Goal: Task Accomplishment & Management: Complete application form

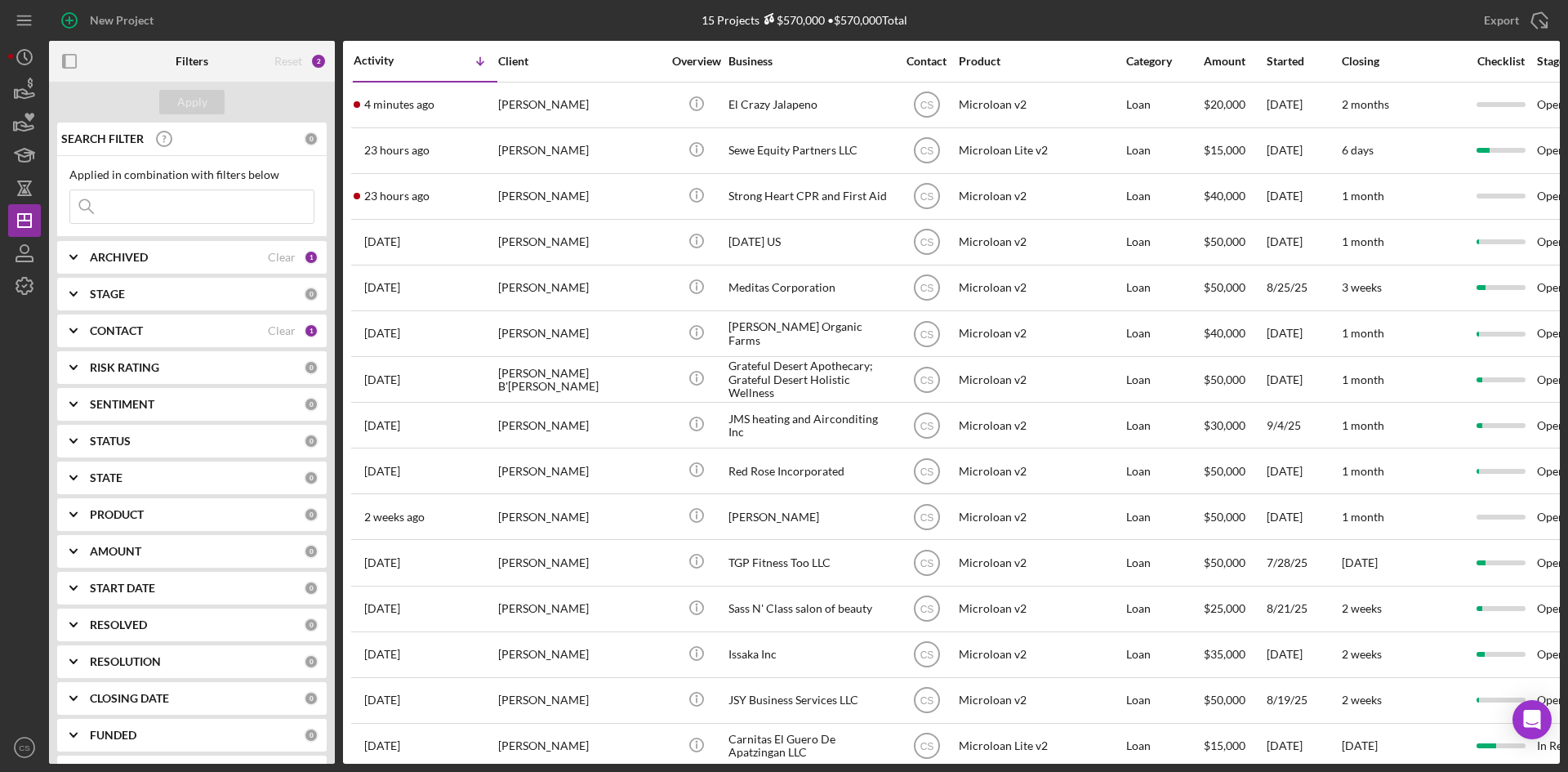
click at [200, 225] on div "Applied in combination with filters below Icon/Menu Close" at bounding box center [191, 196] width 269 height 81
click at [193, 207] on input at bounding box center [192, 206] width 244 height 32
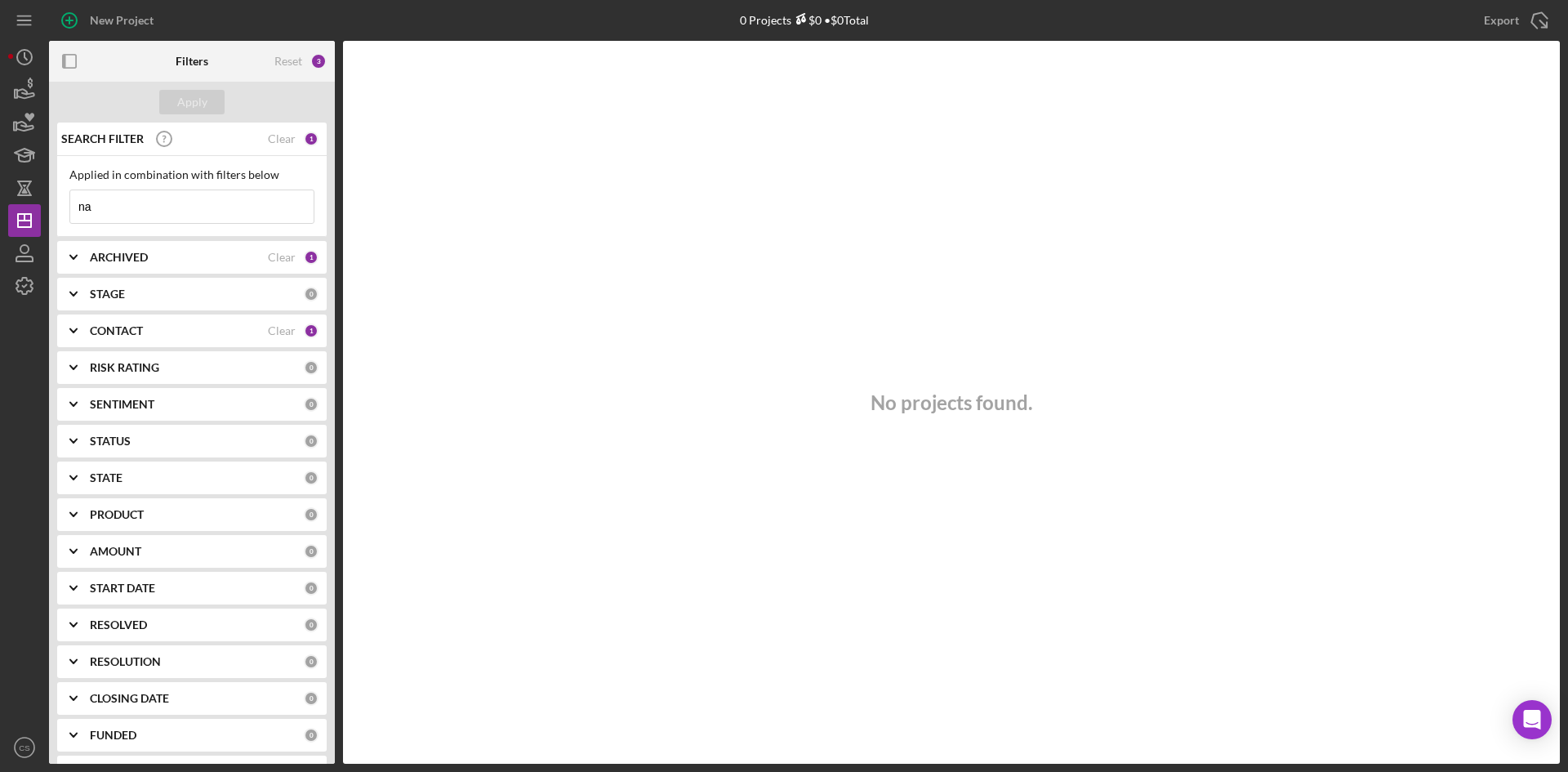
type input "n"
type input "heav"
click at [27, 79] on icon "button" at bounding box center [25, 90] width 41 height 41
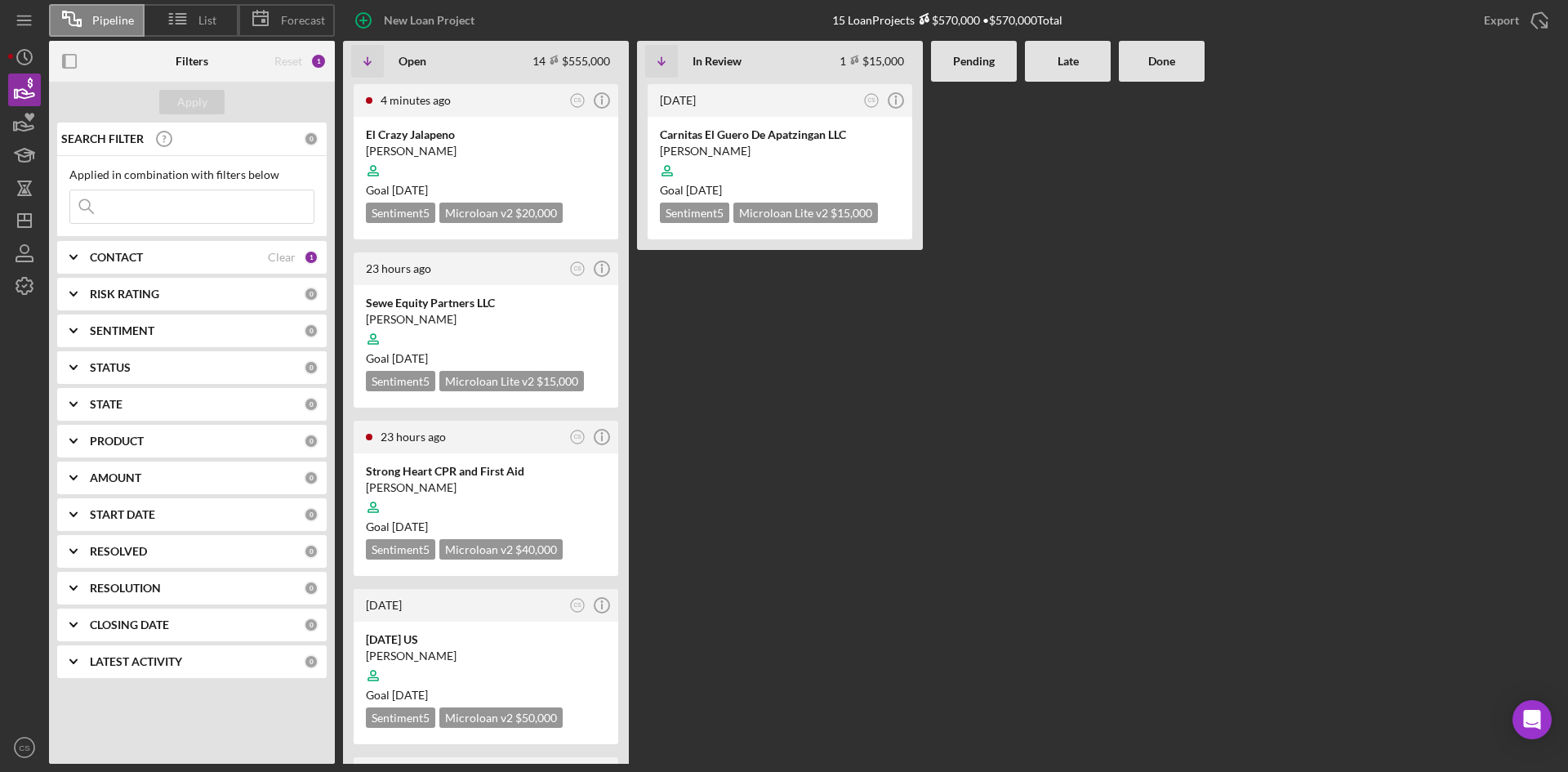
click at [158, 215] on input at bounding box center [192, 206] width 244 height 32
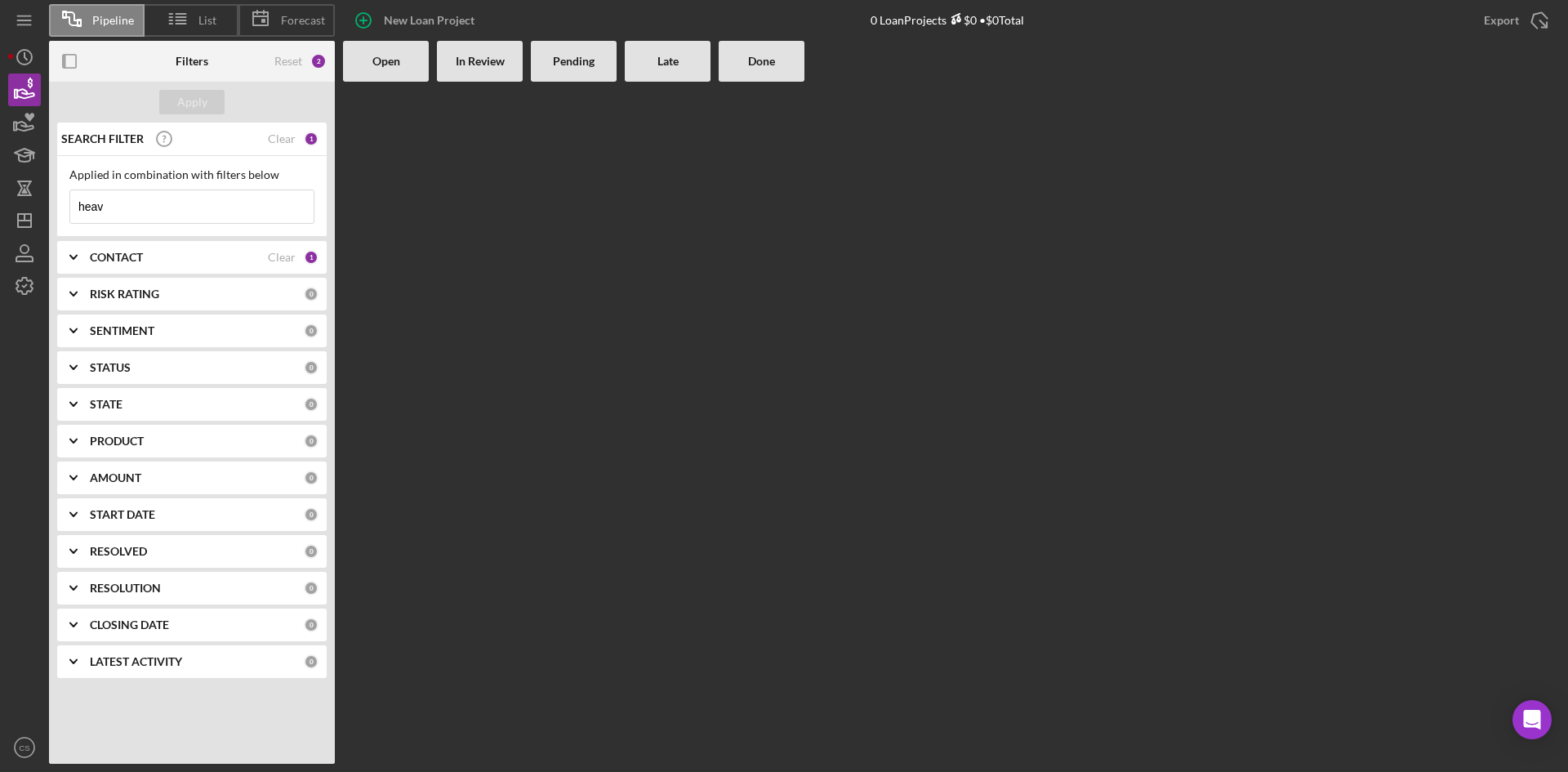
click at [231, 210] on input "heav" at bounding box center [192, 206] width 244 height 32
type input "h"
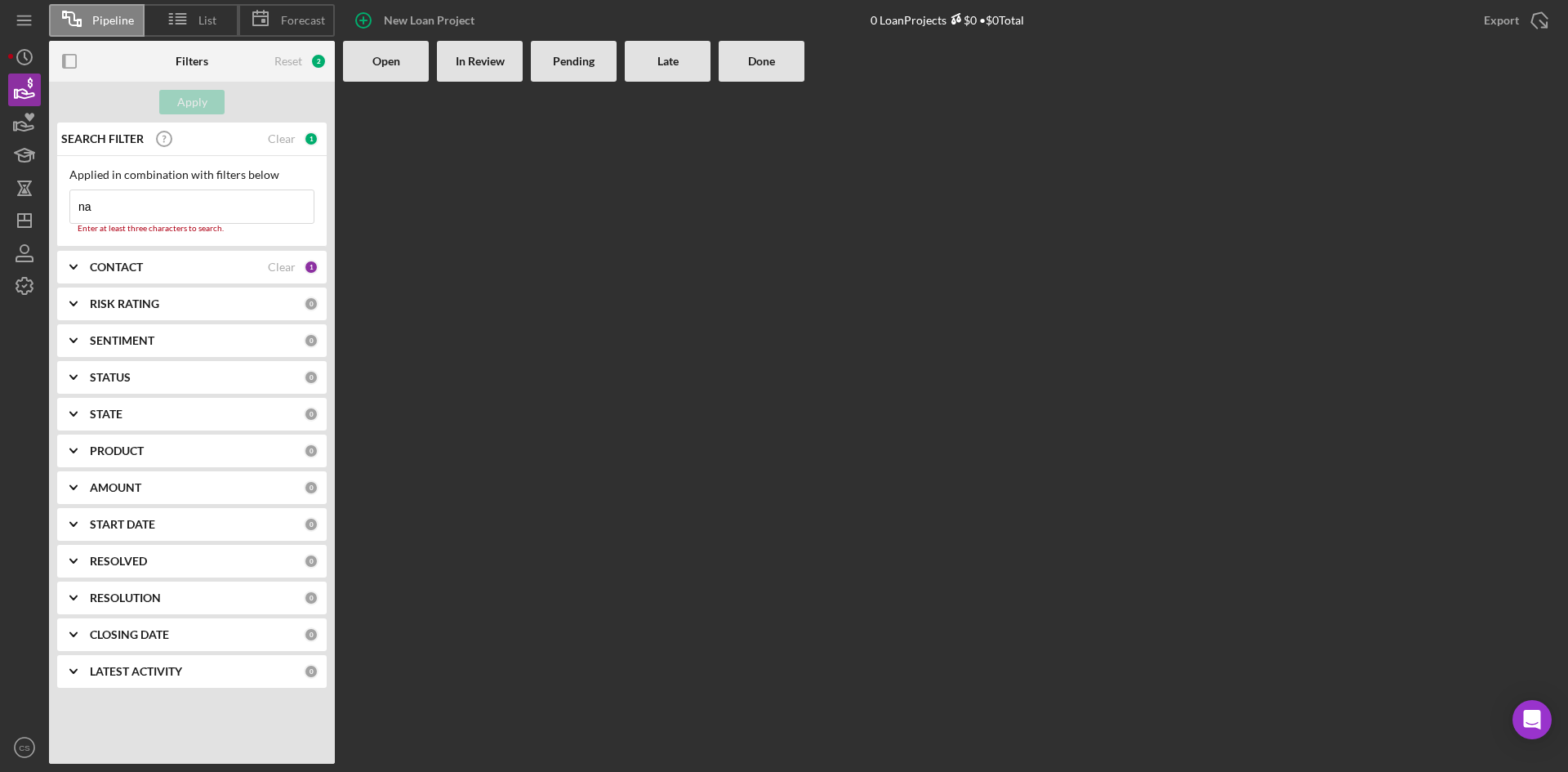
type input "nat"
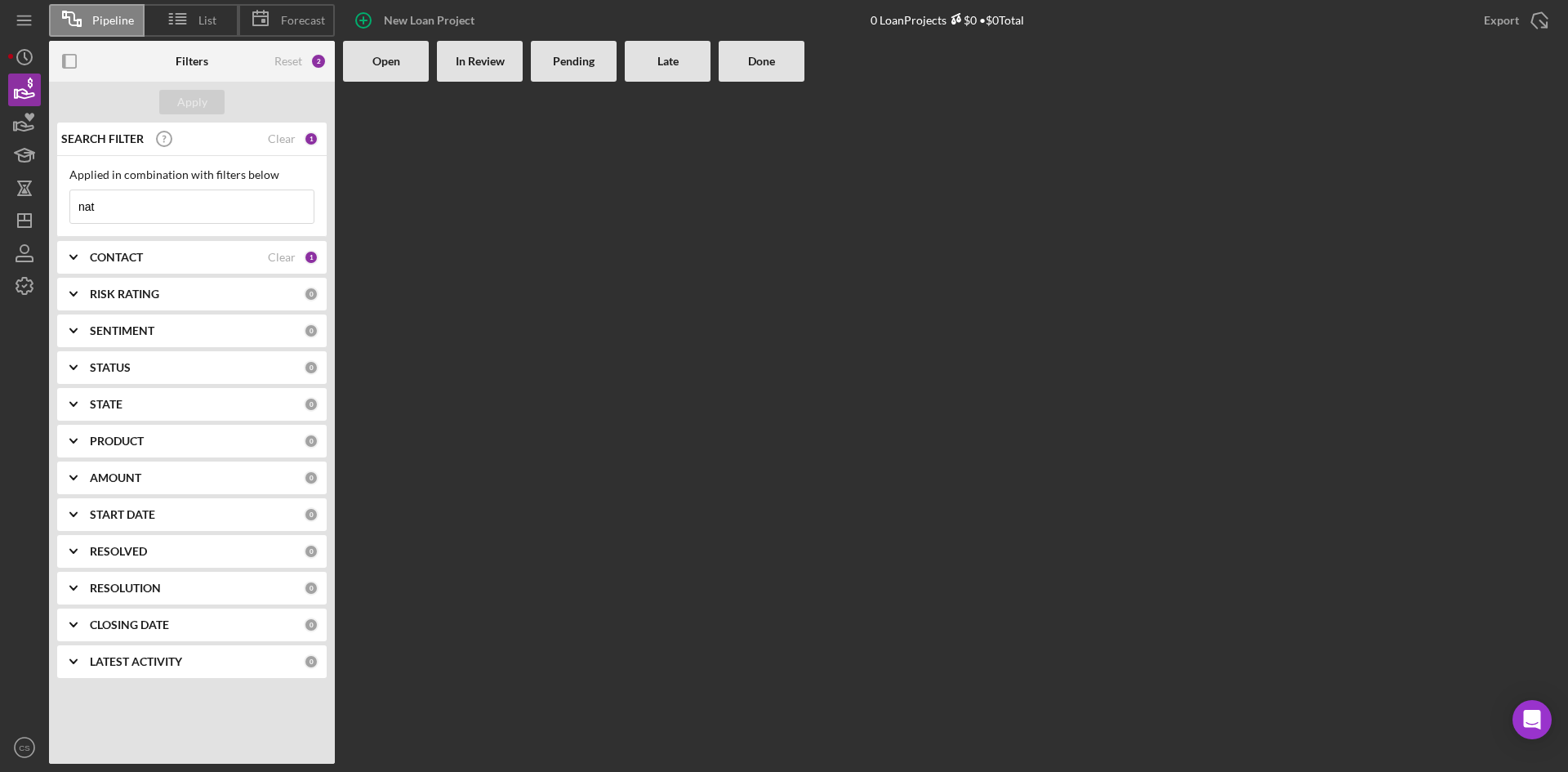
drag, startPoint x: 183, startPoint y: 208, endPoint x: 0, endPoint y: 220, distance: 183.4
click at [0, 220] on div "Pipeline List Forecast New Loan Project 0 Loan Projects $0 • $0 Total Export Ic…" at bounding box center [784, 386] width 1568 height 772
click at [318, 50] on div "Reset 1" at bounding box center [301, 61] width 53 height 41
click at [176, 220] on input at bounding box center [192, 206] width 244 height 32
click at [312, 60] on div "1" at bounding box center [318, 61] width 16 height 16
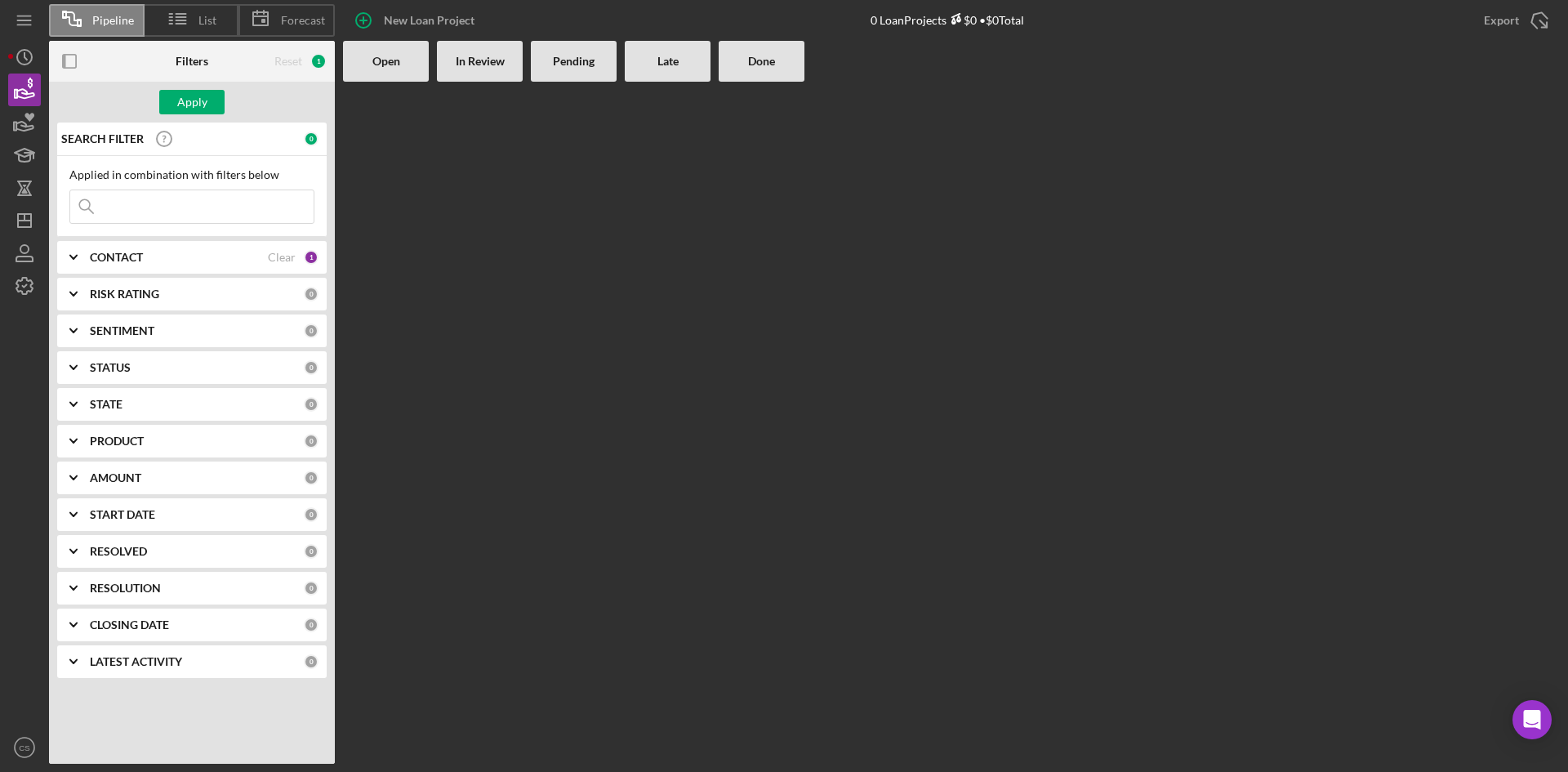
click at [206, 258] on div "CONTACT" at bounding box center [179, 256] width 178 height 13
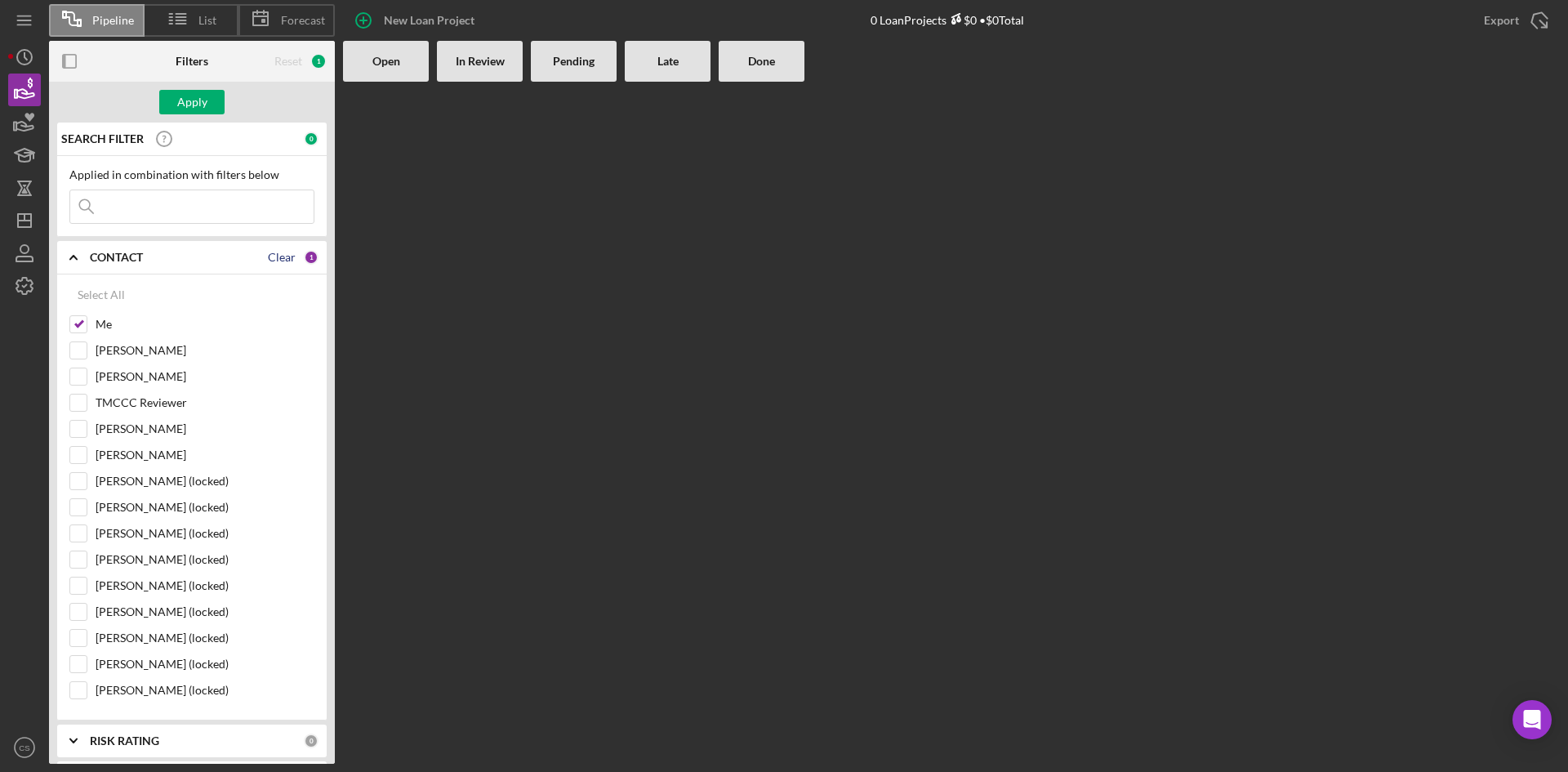
click at [277, 251] on div "Clear" at bounding box center [282, 256] width 28 height 13
checkbox input "false"
click at [20, 89] on icon "button" at bounding box center [25, 90] width 41 height 41
click at [189, 201] on input at bounding box center [192, 206] width 244 height 32
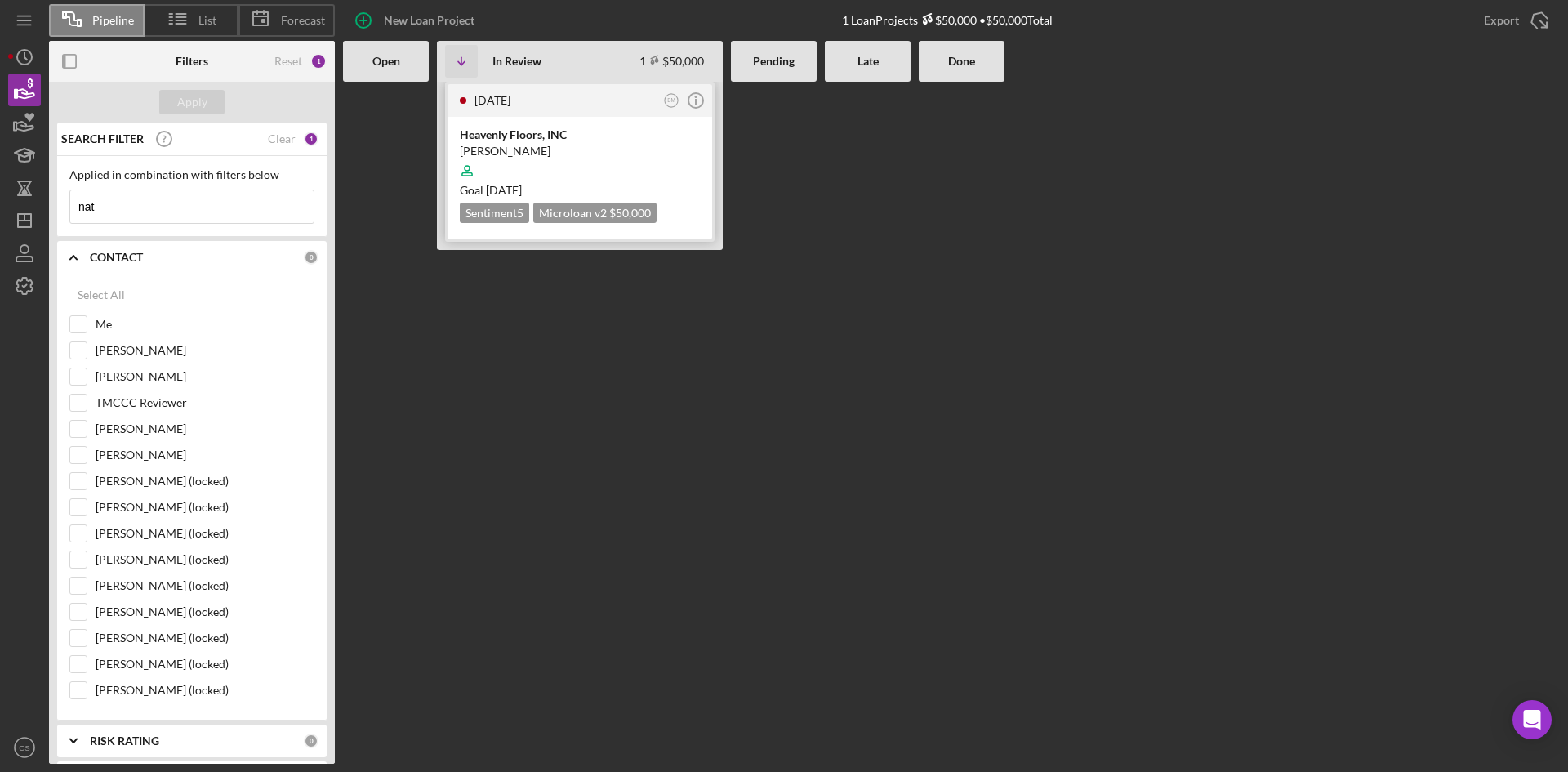
type input "nat"
click at [537, 137] on div "Heavenly Floors, INC" at bounding box center [580, 134] width 240 height 16
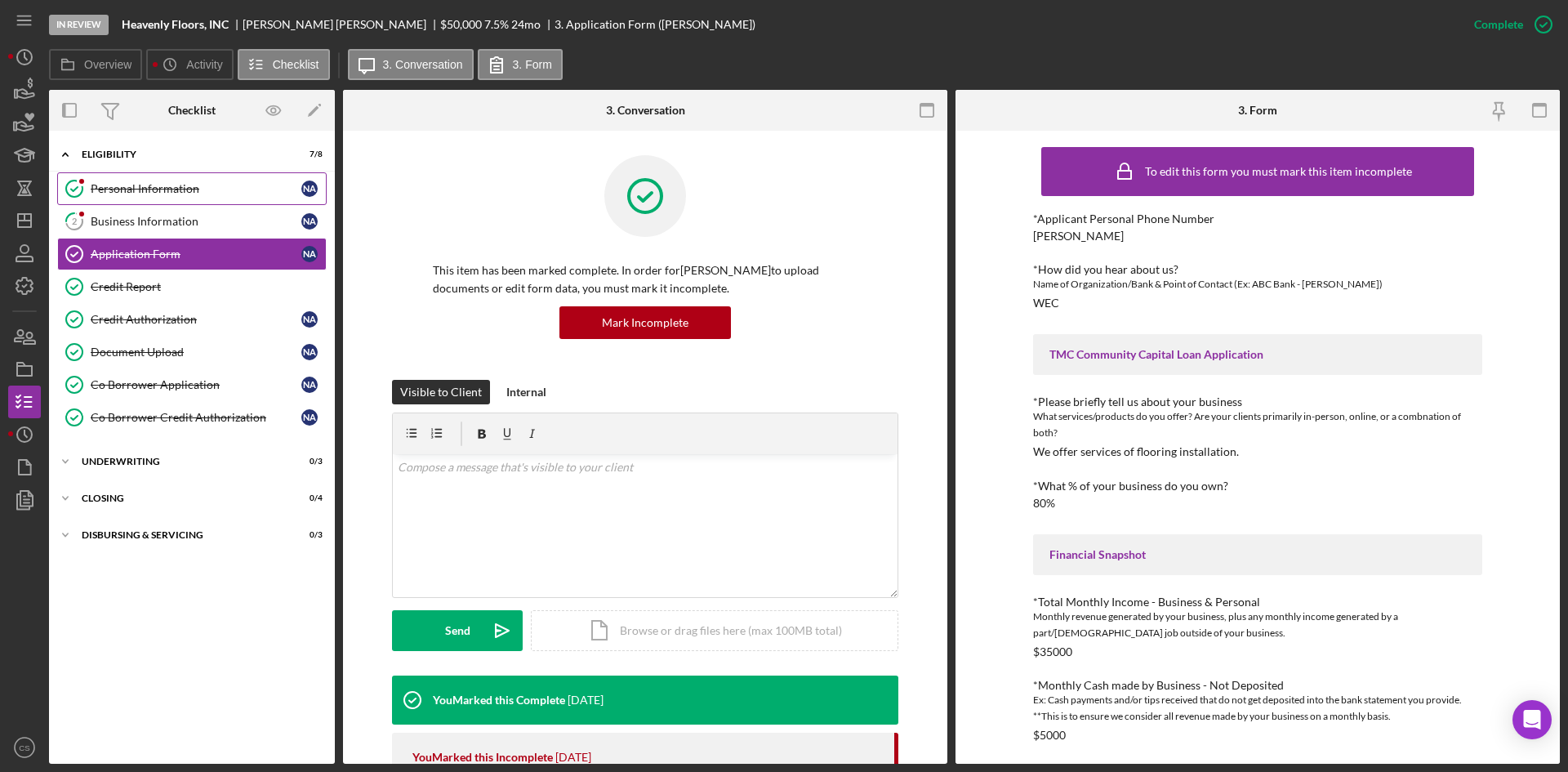
click at [228, 183] on div "Personal Information" at bounding box center [196, 189] width 211 height 13
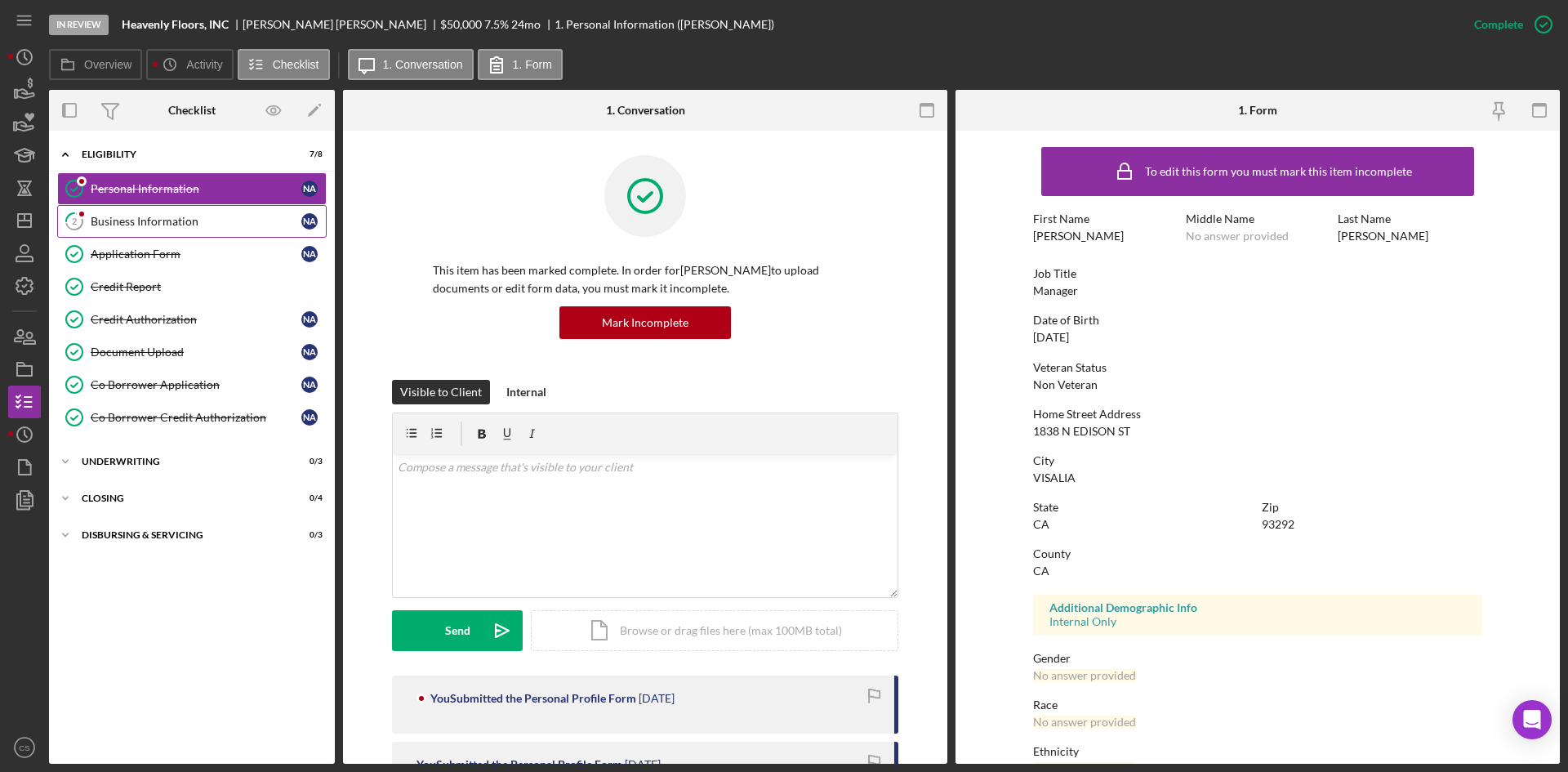
click at [174, 226] on div "Business Information" at bounding box center [196, 221] width 211 height 13
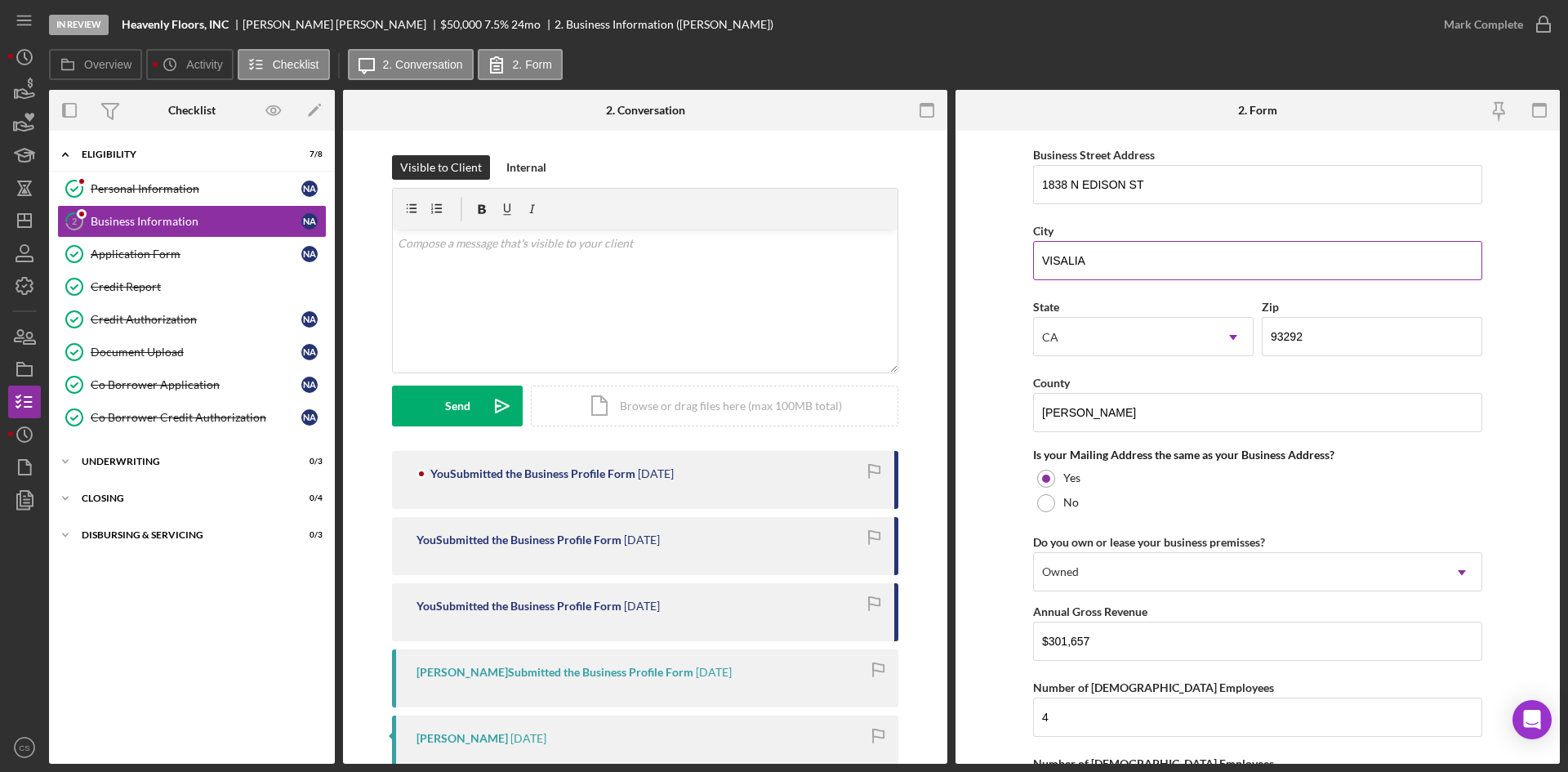
scroll to position [1305, 0]
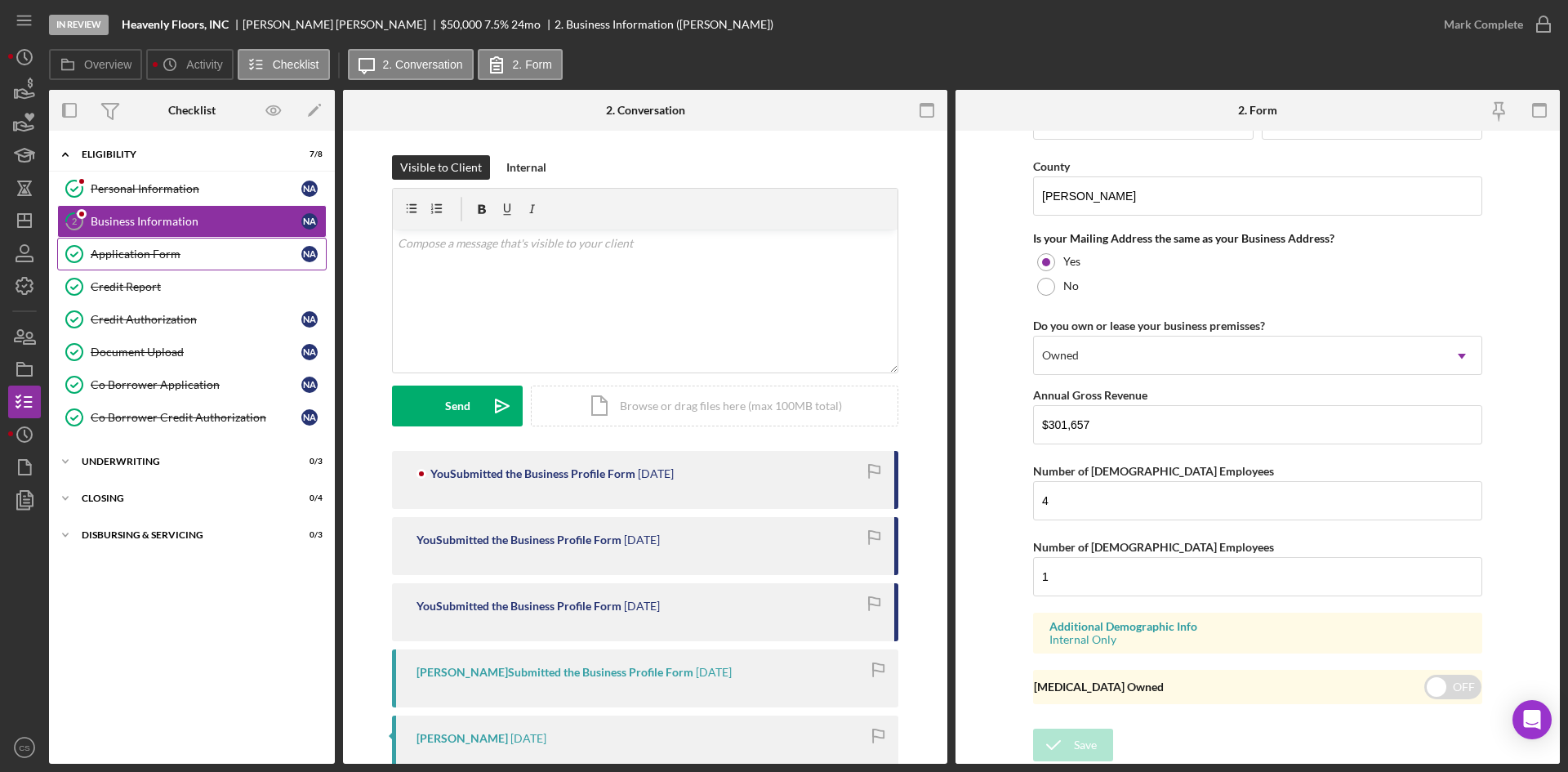
click at [189, 253] on div "Application Form" at bounding box center [196, 253] width 211 height 13
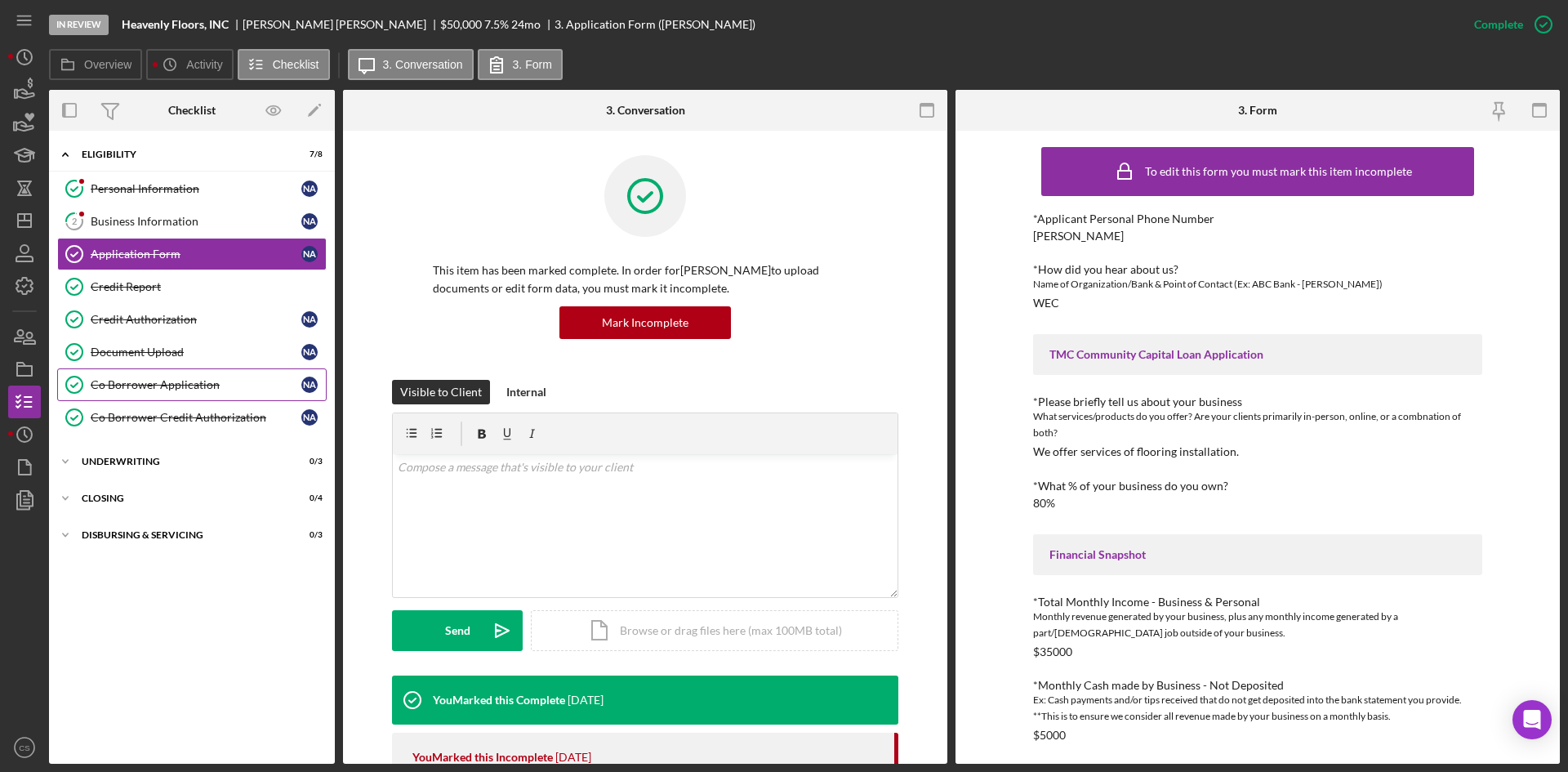
click at [217, 380] on div "Co Borrower Application" at bounding box center [196, 384] width 211 height 13
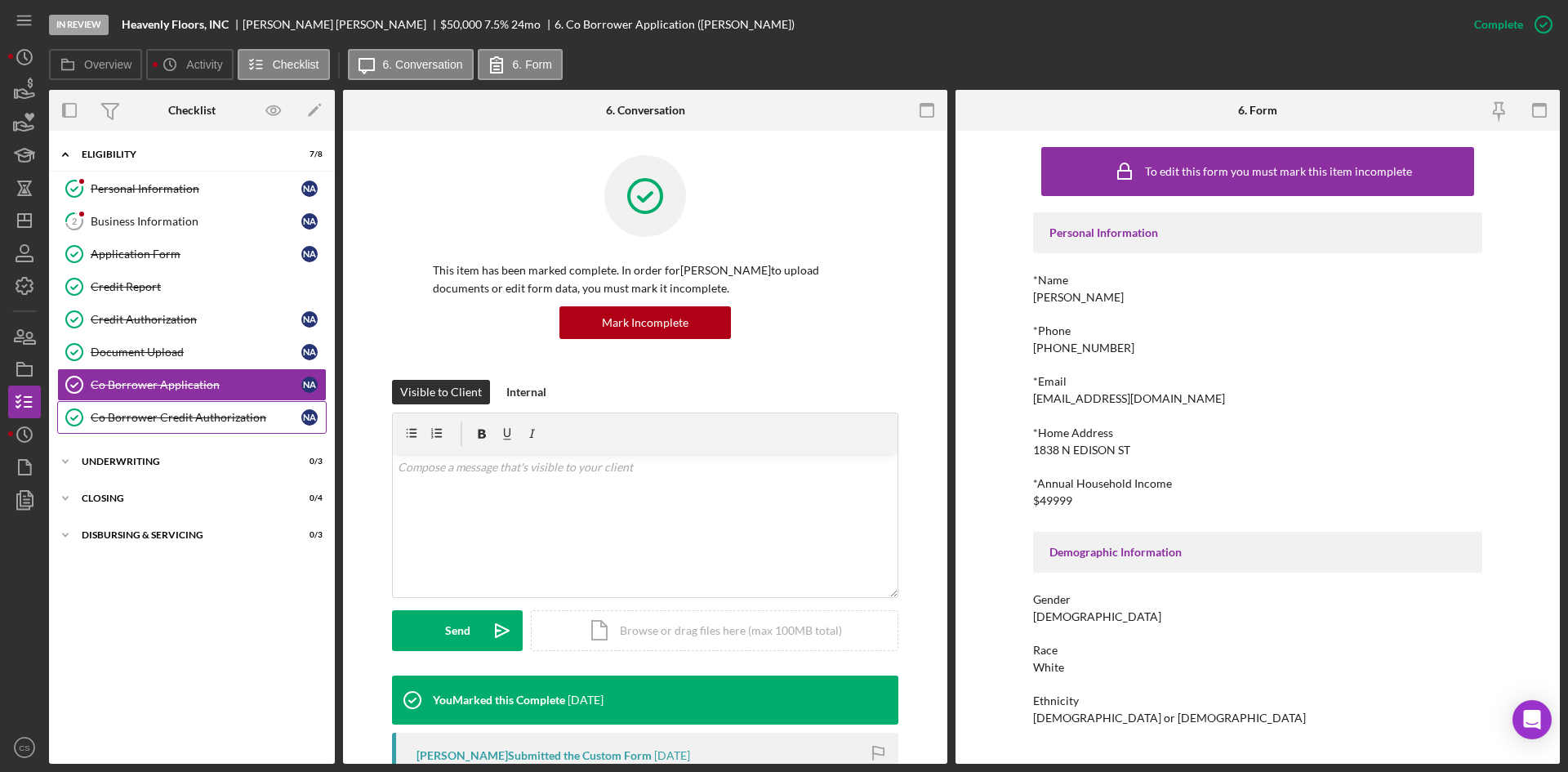
click at [228, 418] on div "Co Borrower Credit Authorization" at bounding box center [196, 417] width 211 height 13
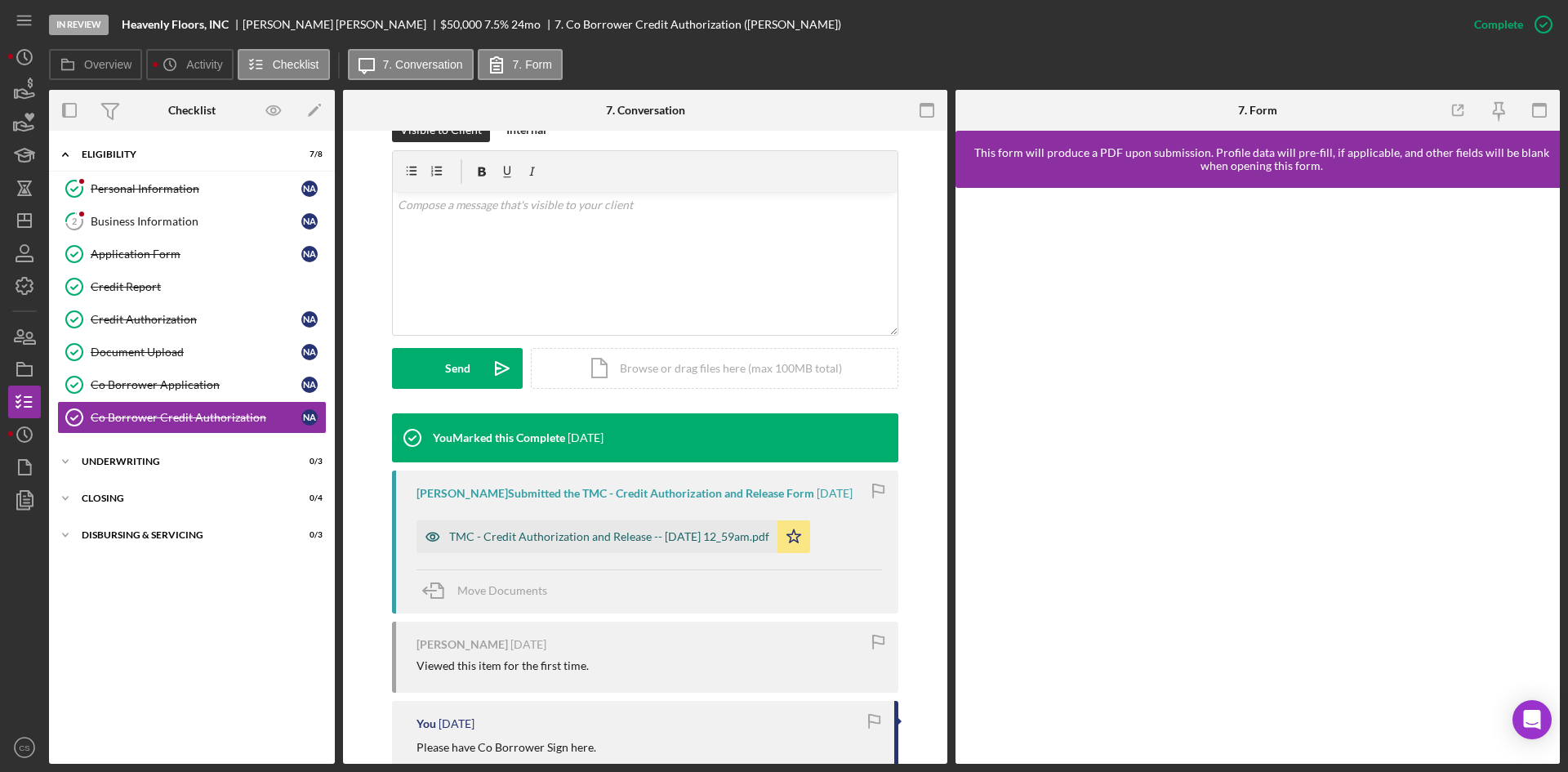
click at [661, 544] on div "TMC - Credit Authorization and Release -- [DATE] 12_59am.pdf" at bounding box center [609, 536] width 320 height 13
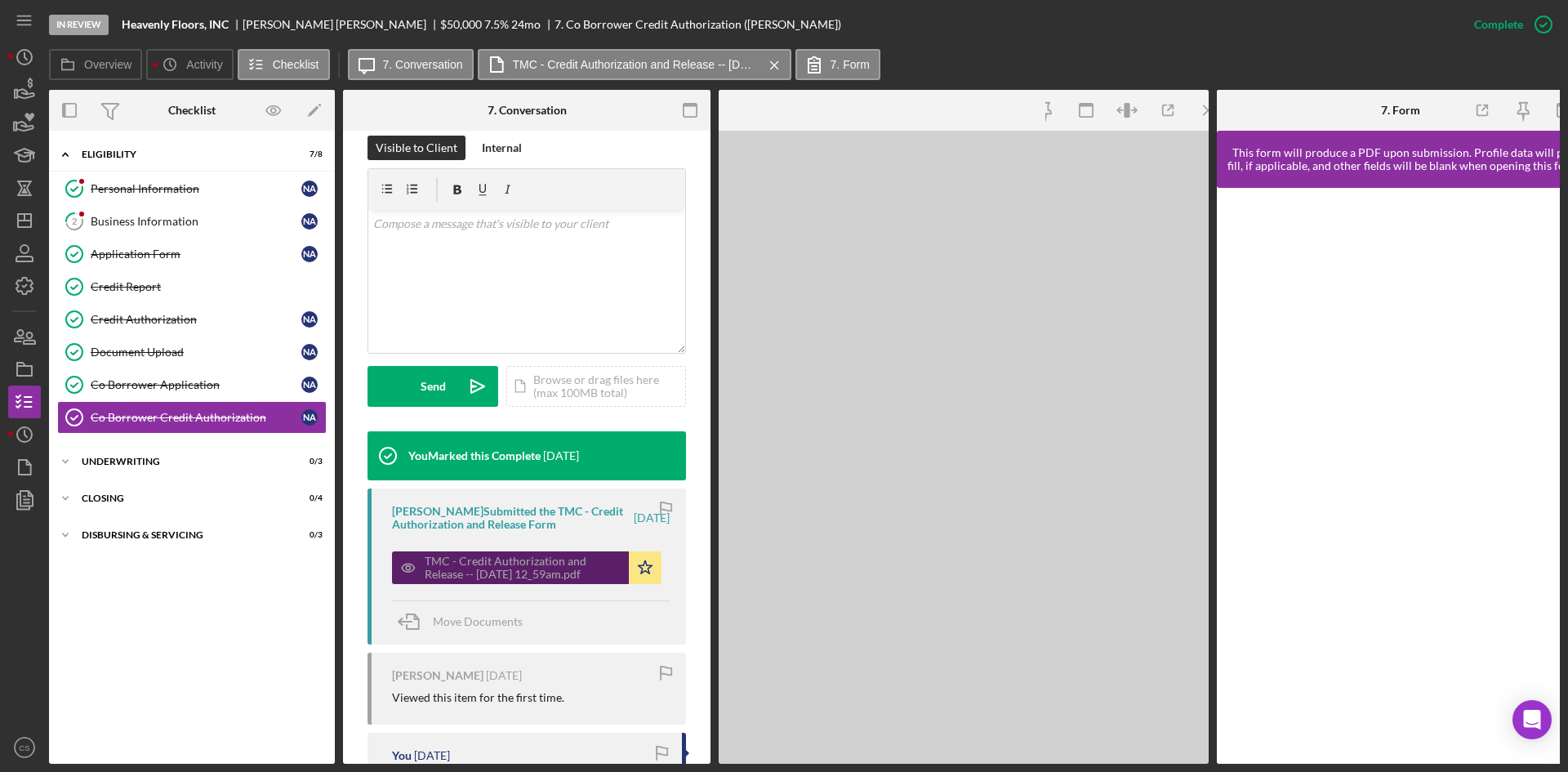
scroll to position [280, 0]
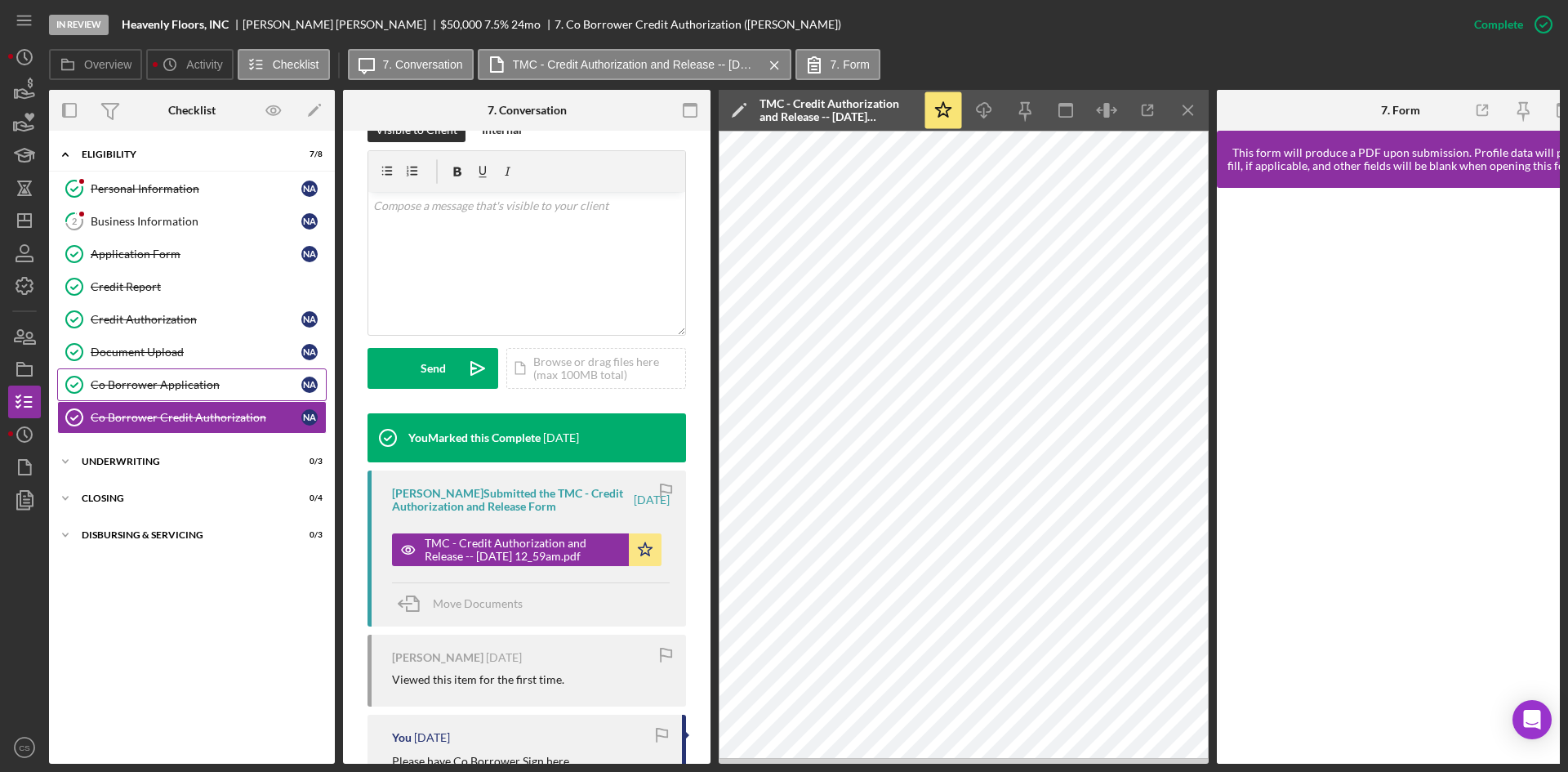
click at [239, 380] on div "Co Borrower Application" at bounding box center [196, 384] width 211 height 13
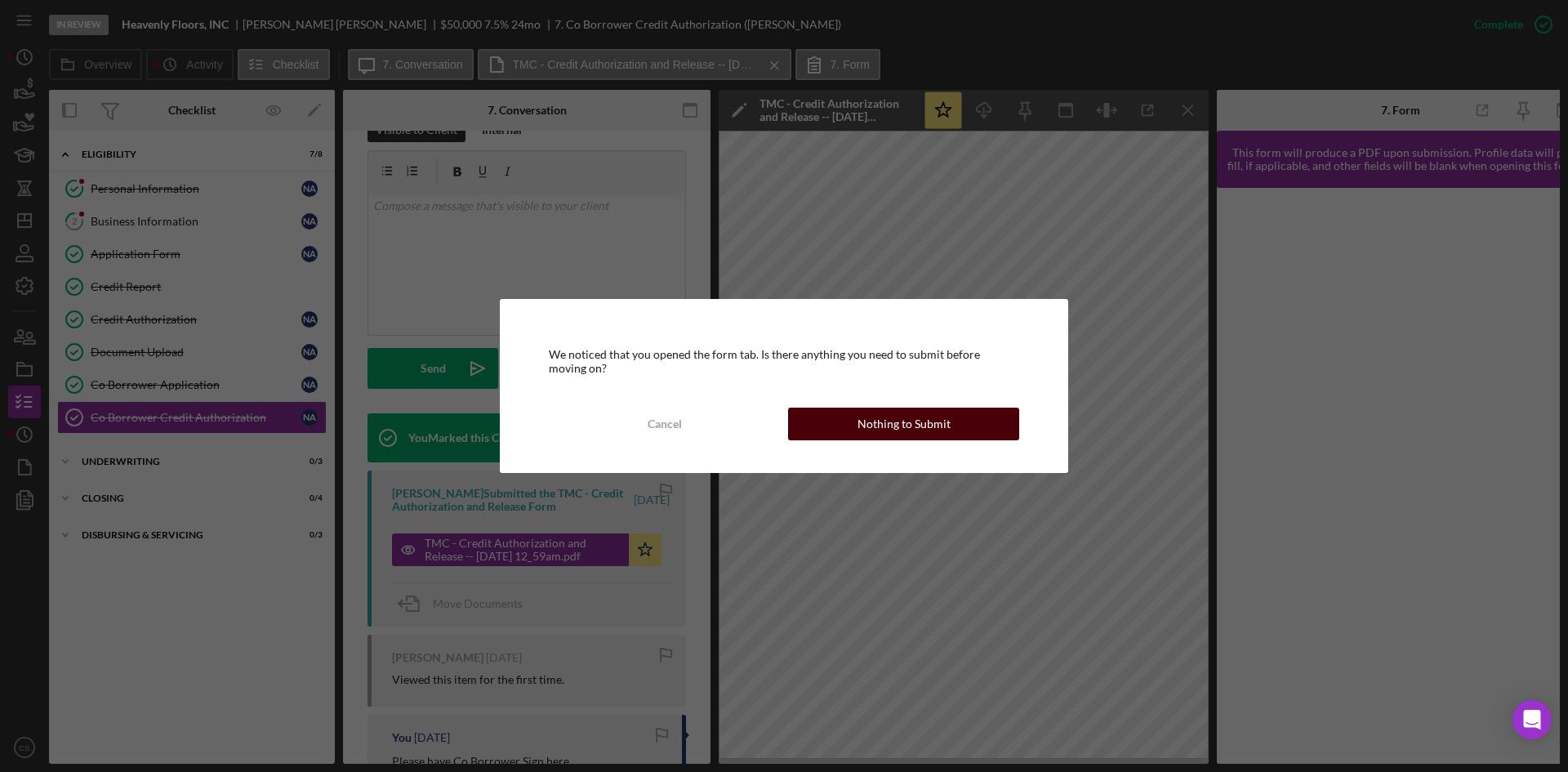
click at [856, 417] on button "Nothing to Submit" at bounding box center [903, 424] width 231 height 32
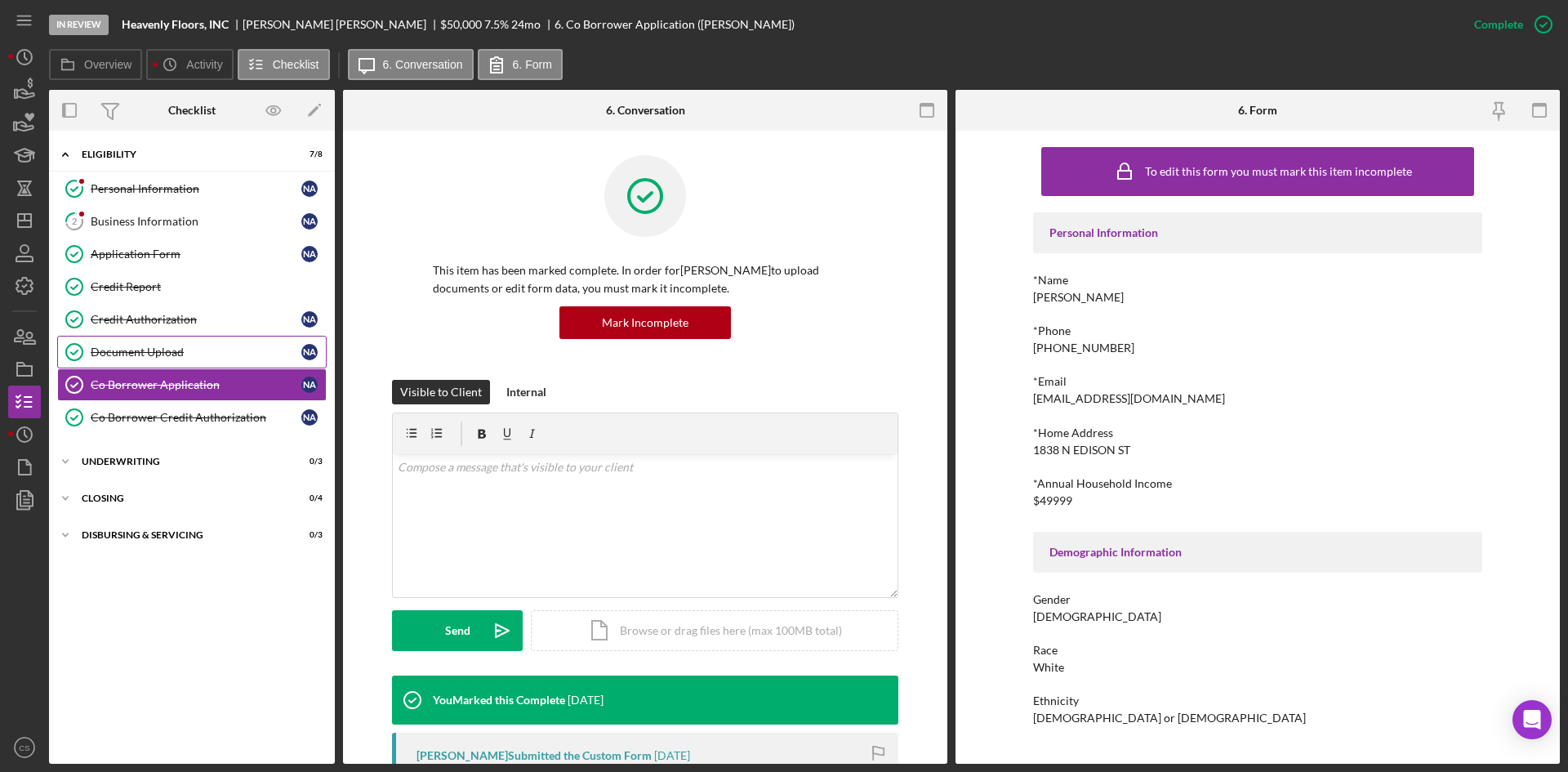
click at [208, 355] on div "Document Upload" at bounding box center [196, 352] width 211 height 13
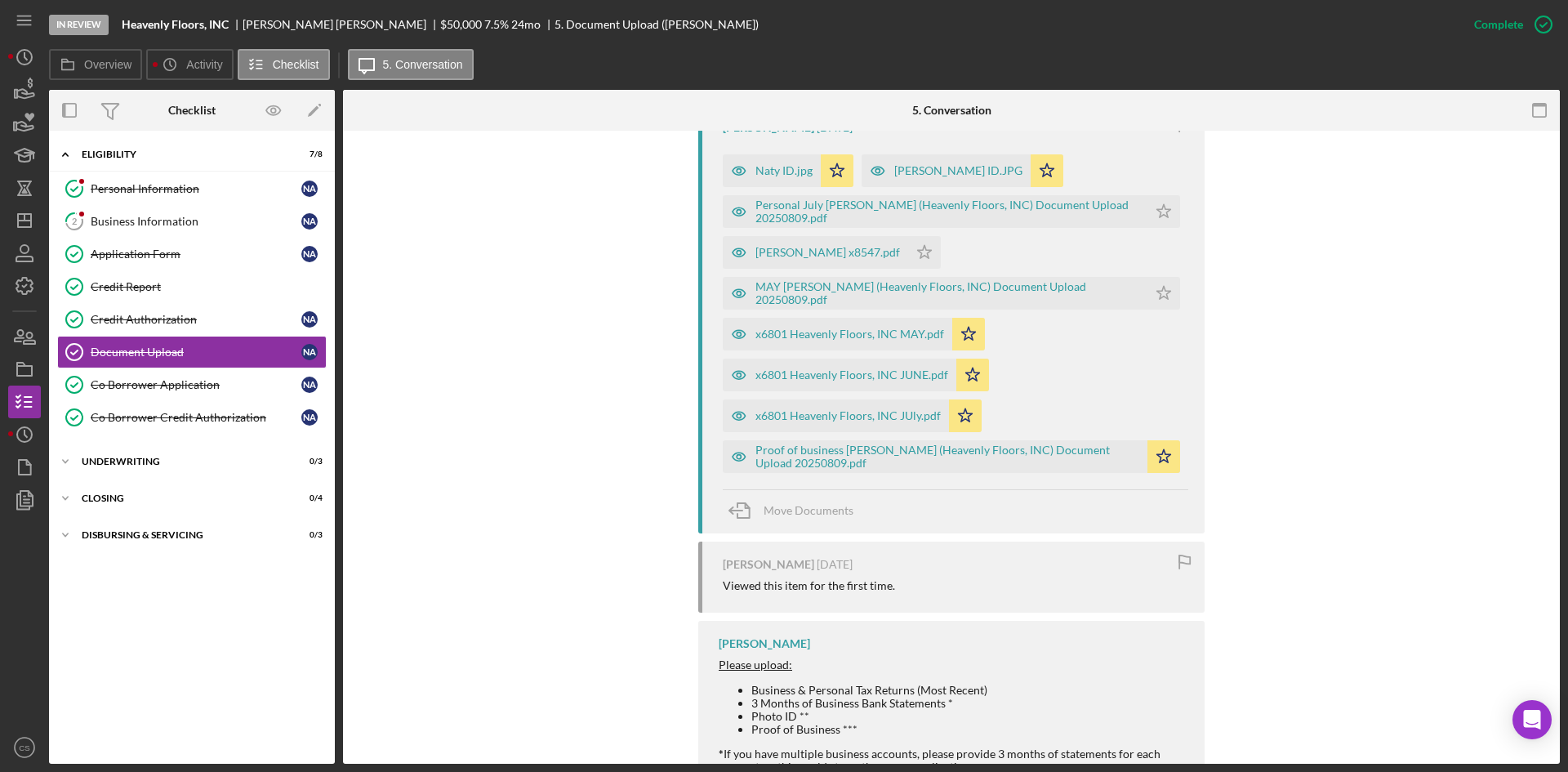
scroll to position [784, 0]
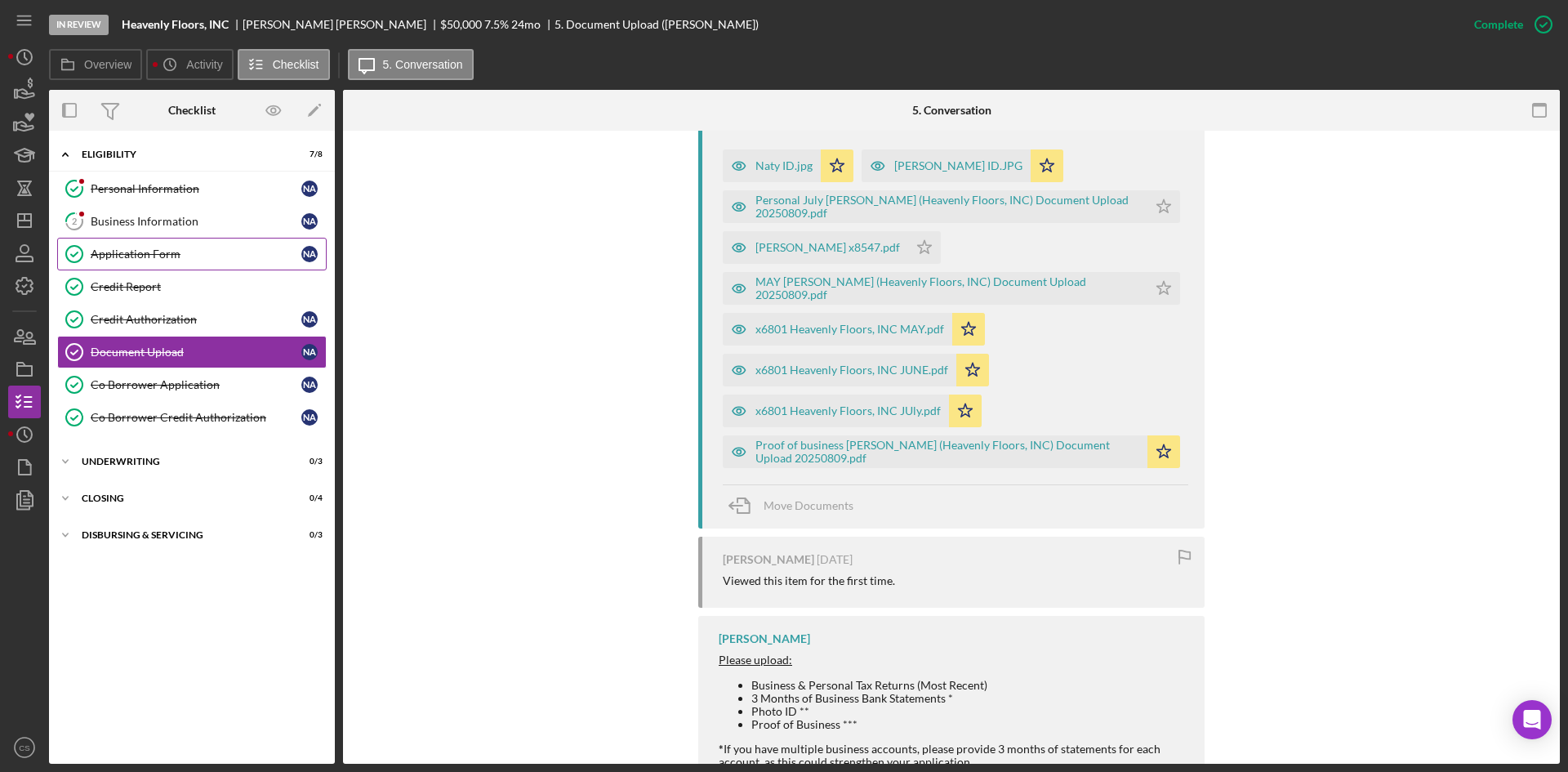
click at [171, 256] on div "Application Form" at bounding box center [196, 253] width 211 height 13
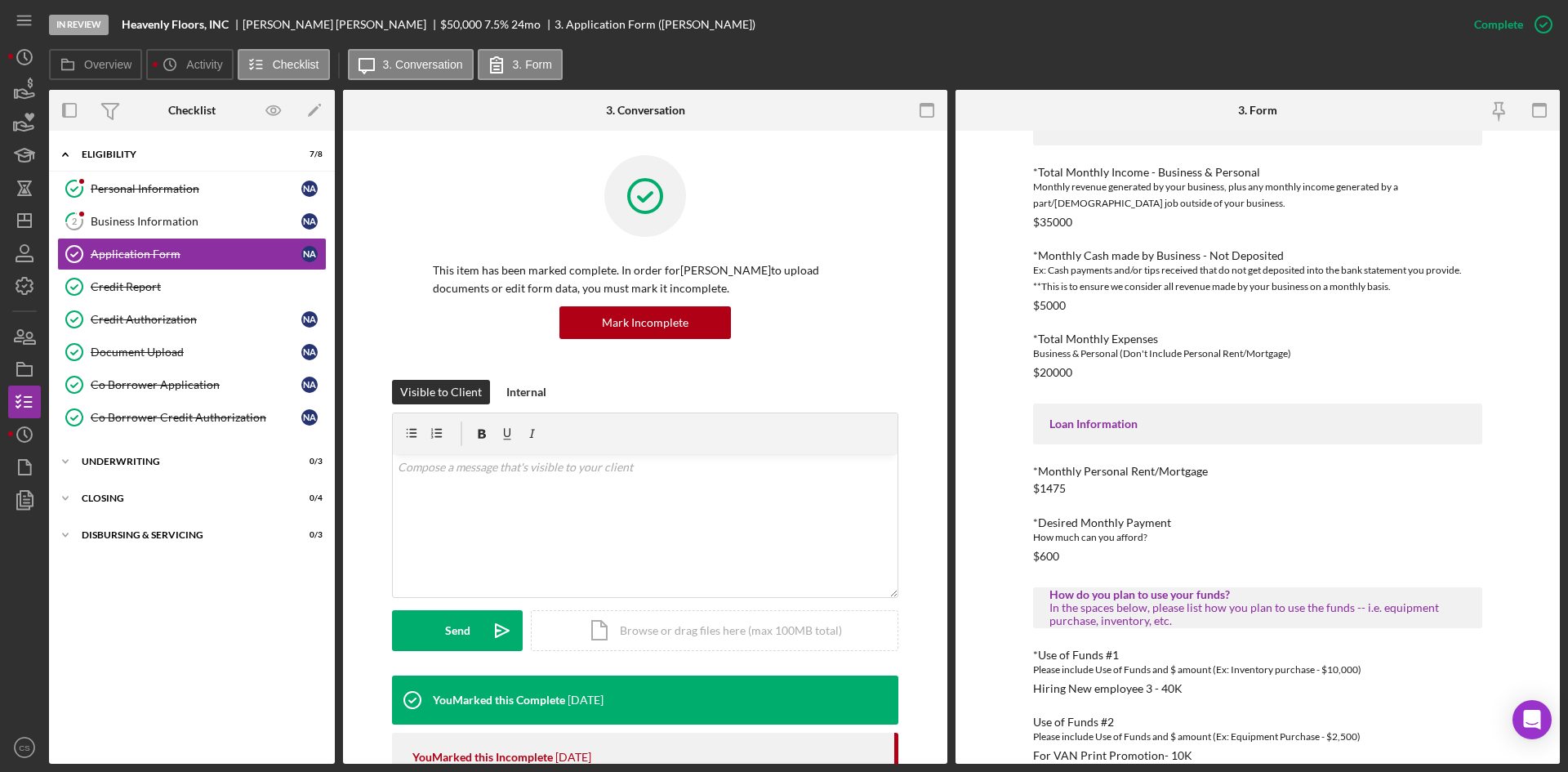
scroll to position [437, 0]
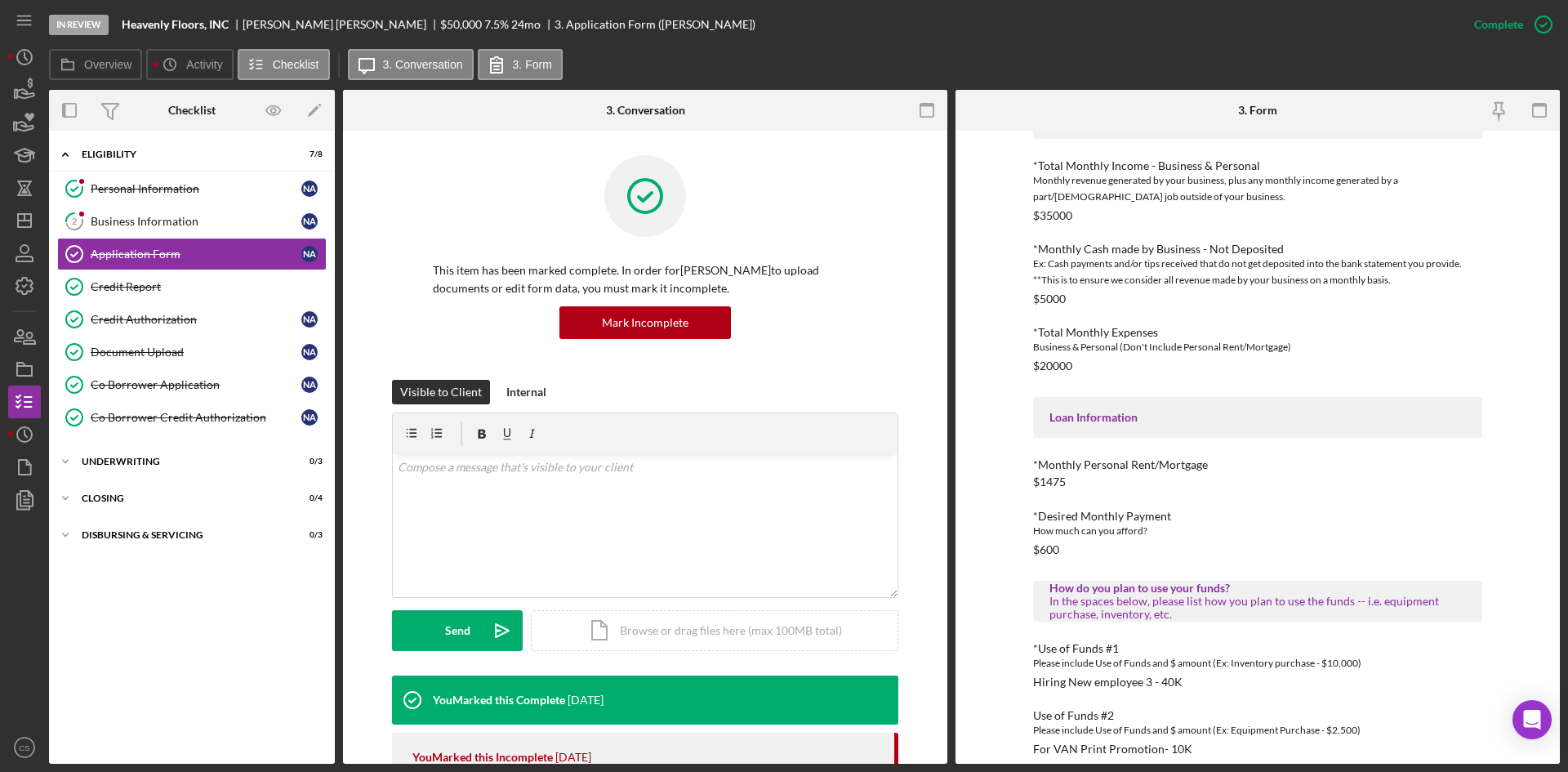
click at [1116, 538] on div "How much can you afford?" at bounding box center [1257, 531] width 449 height 16
click at [1136, 533] on div "How much can you afford?" at bounding box center [1257, 531] width 449 height 16
click at [1532, 33] on icon "button" at bounding box center [1543, 25] width 41 height 41
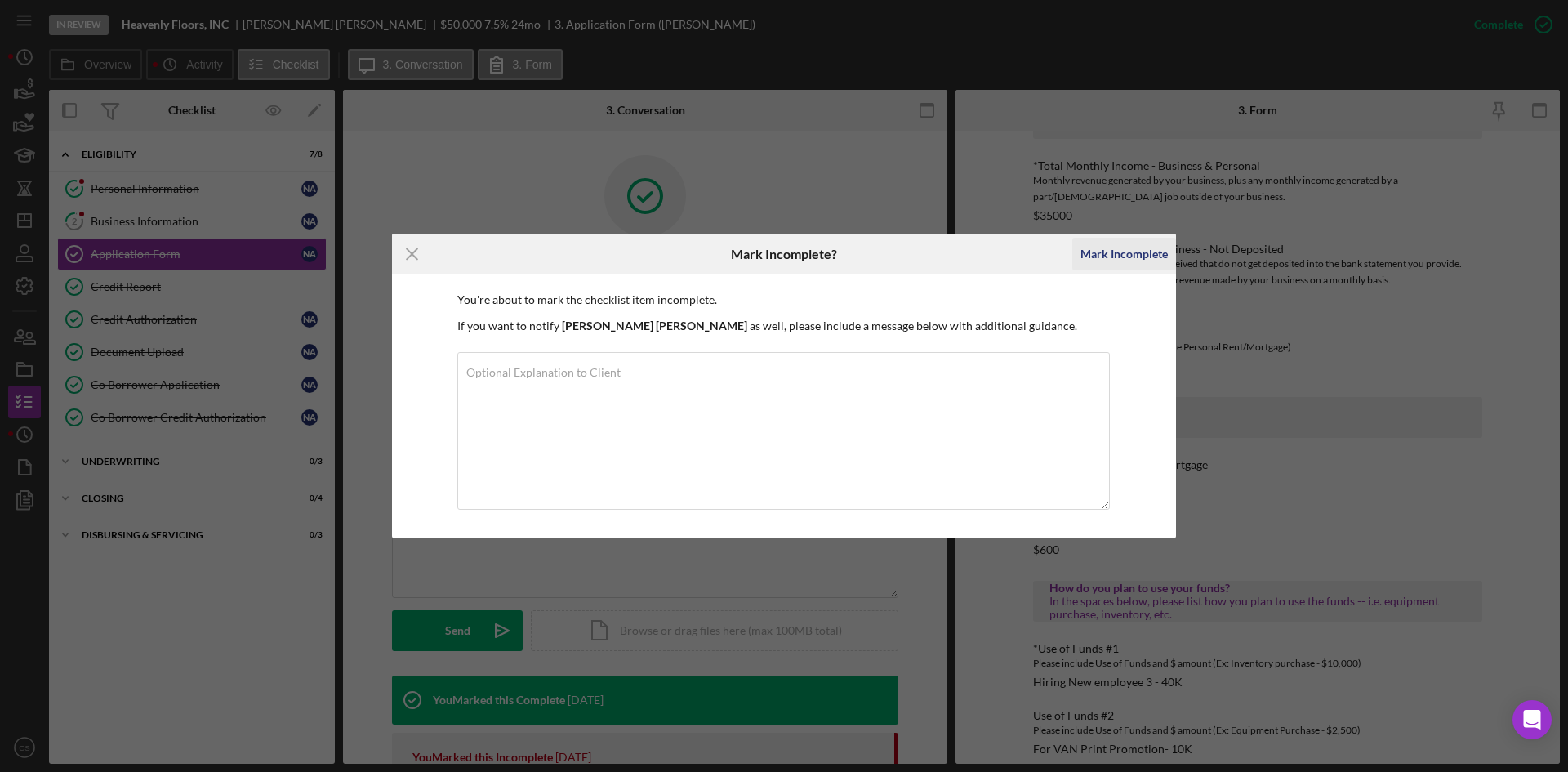
click at [1120, 247] on div "Mark Incomplete" at bounding box center [1124, 254] width 87 height 32
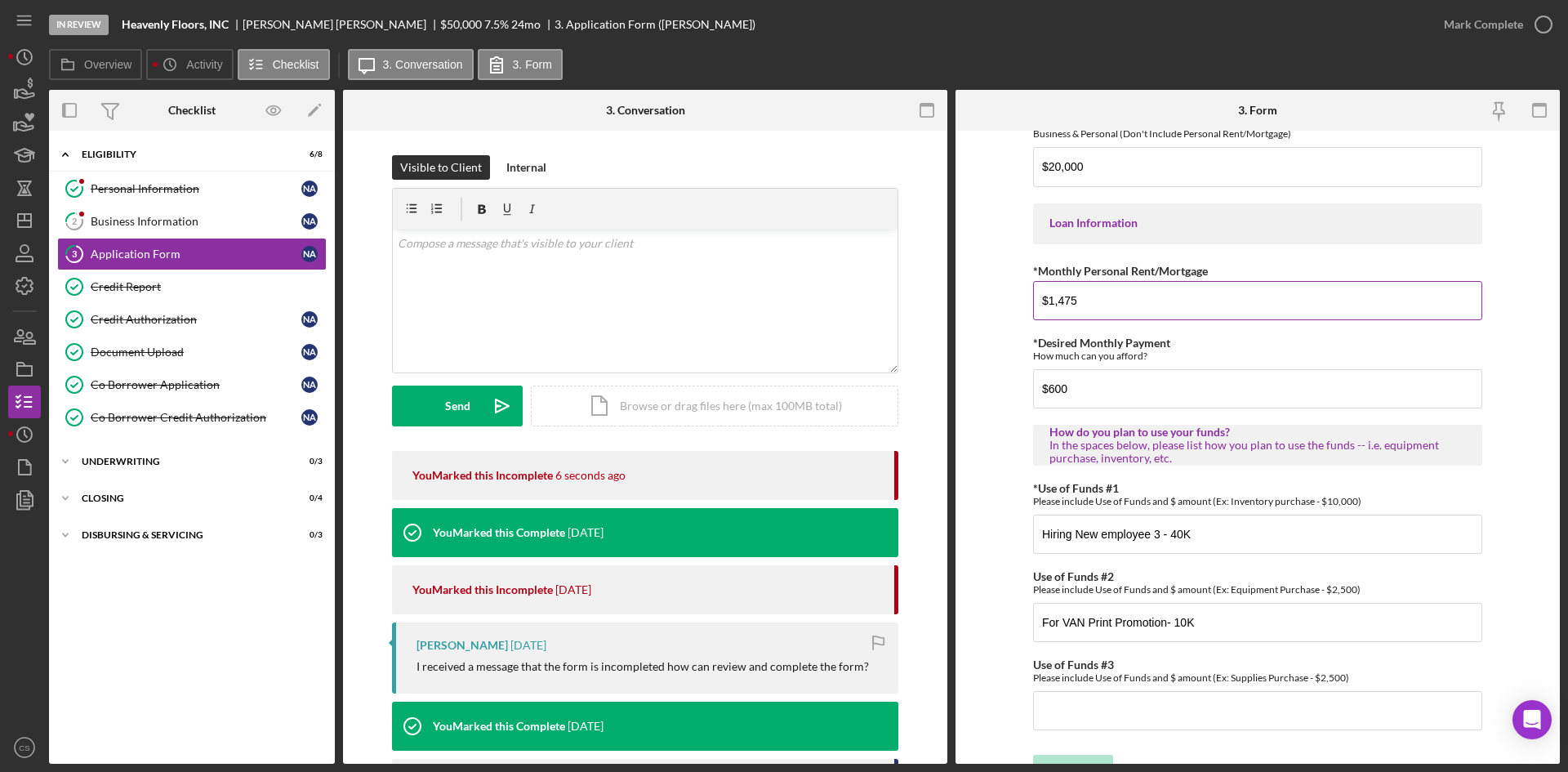
scroll to position [736, 0]
click at [1112, 405] on input "$600" at bounding box center [1257, 388] width 449 height 39
type input "$6"
type input "$1,000"
click at [1542, 29] on icon "button" at bounding box center [1543, 25] width 41 height 41
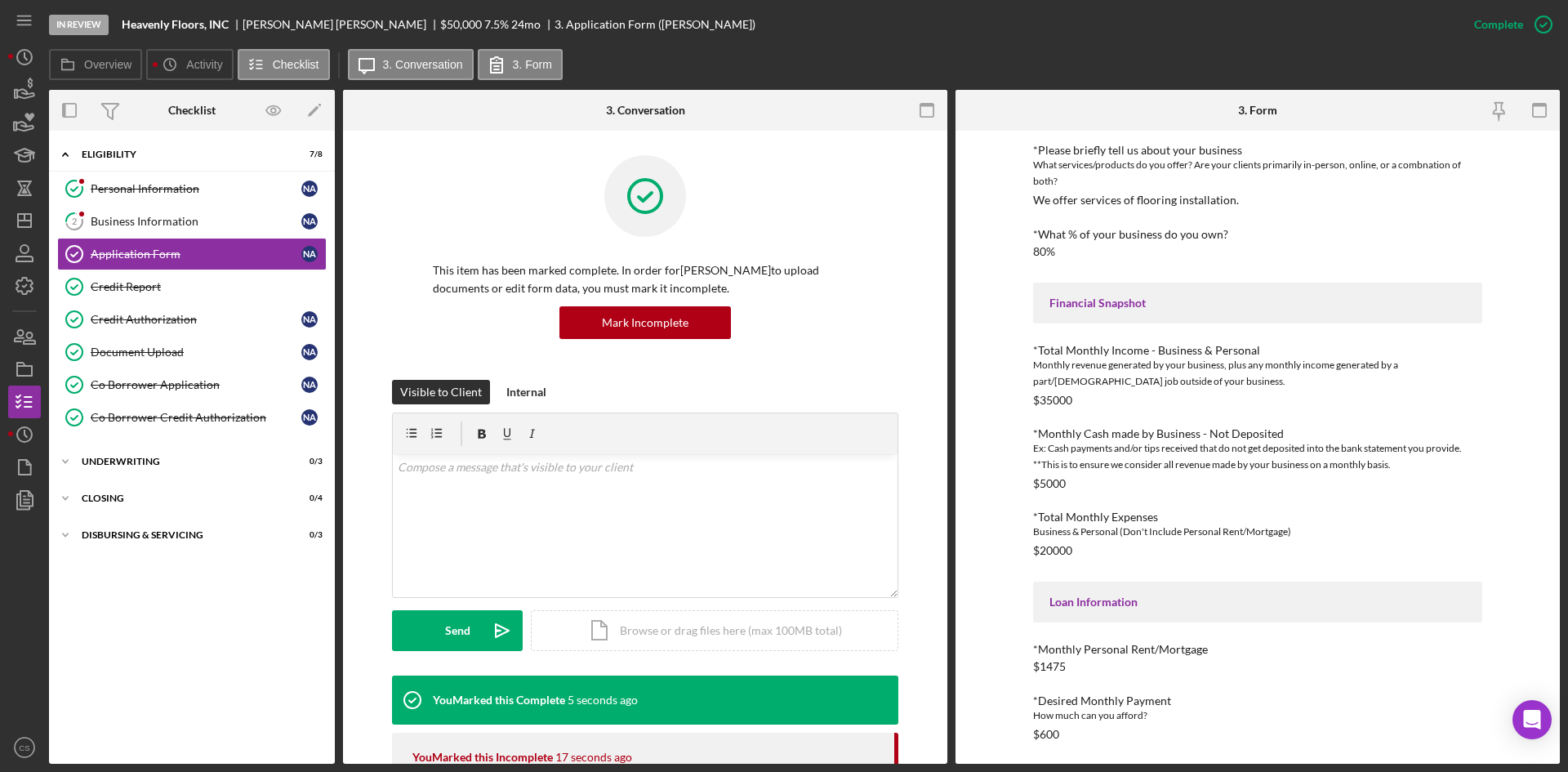
scroll to position [0, 0]
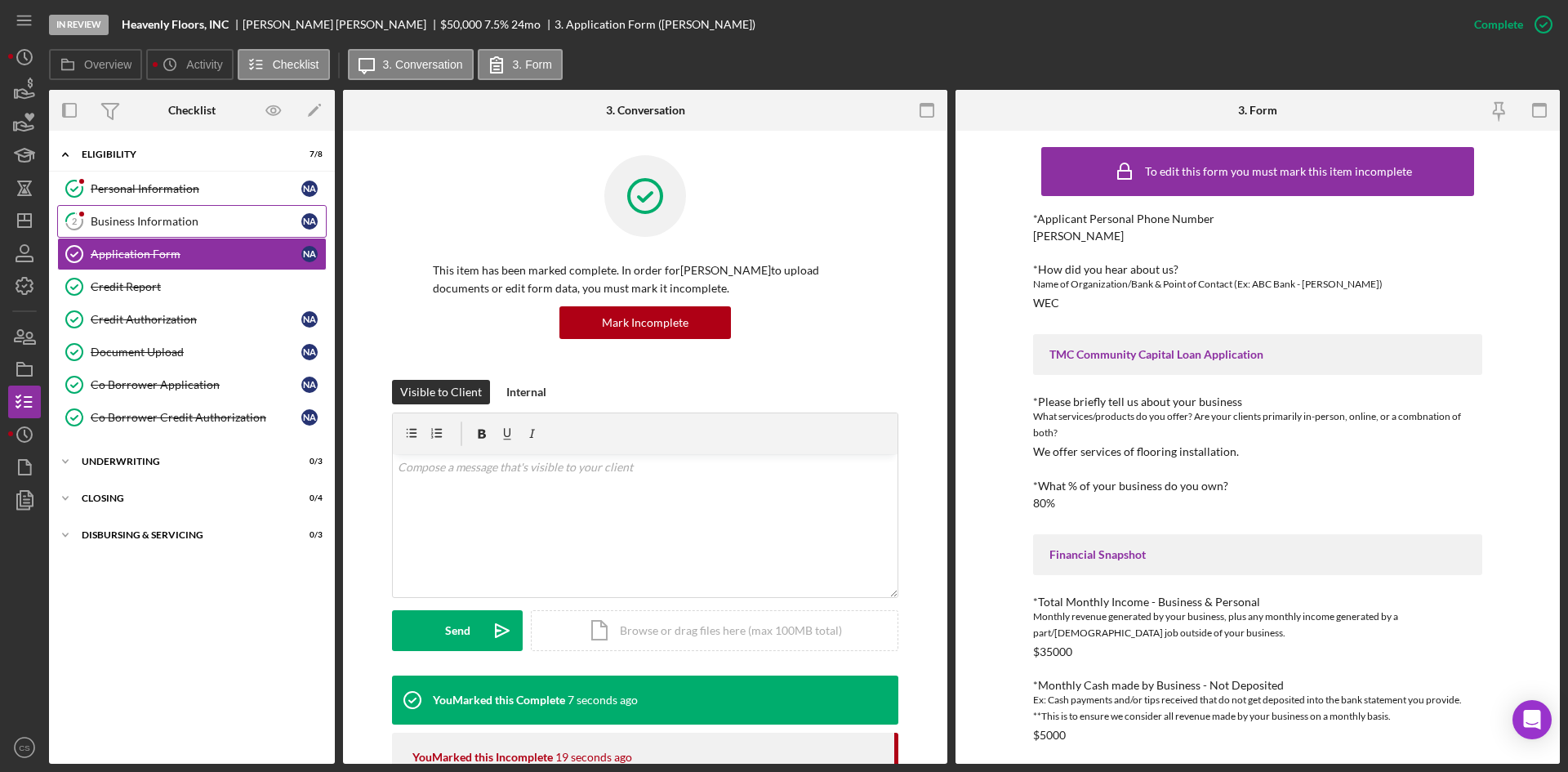
click at [223, 228] on div "Business Information" at bounding box center [196, 221] width 211 height 13
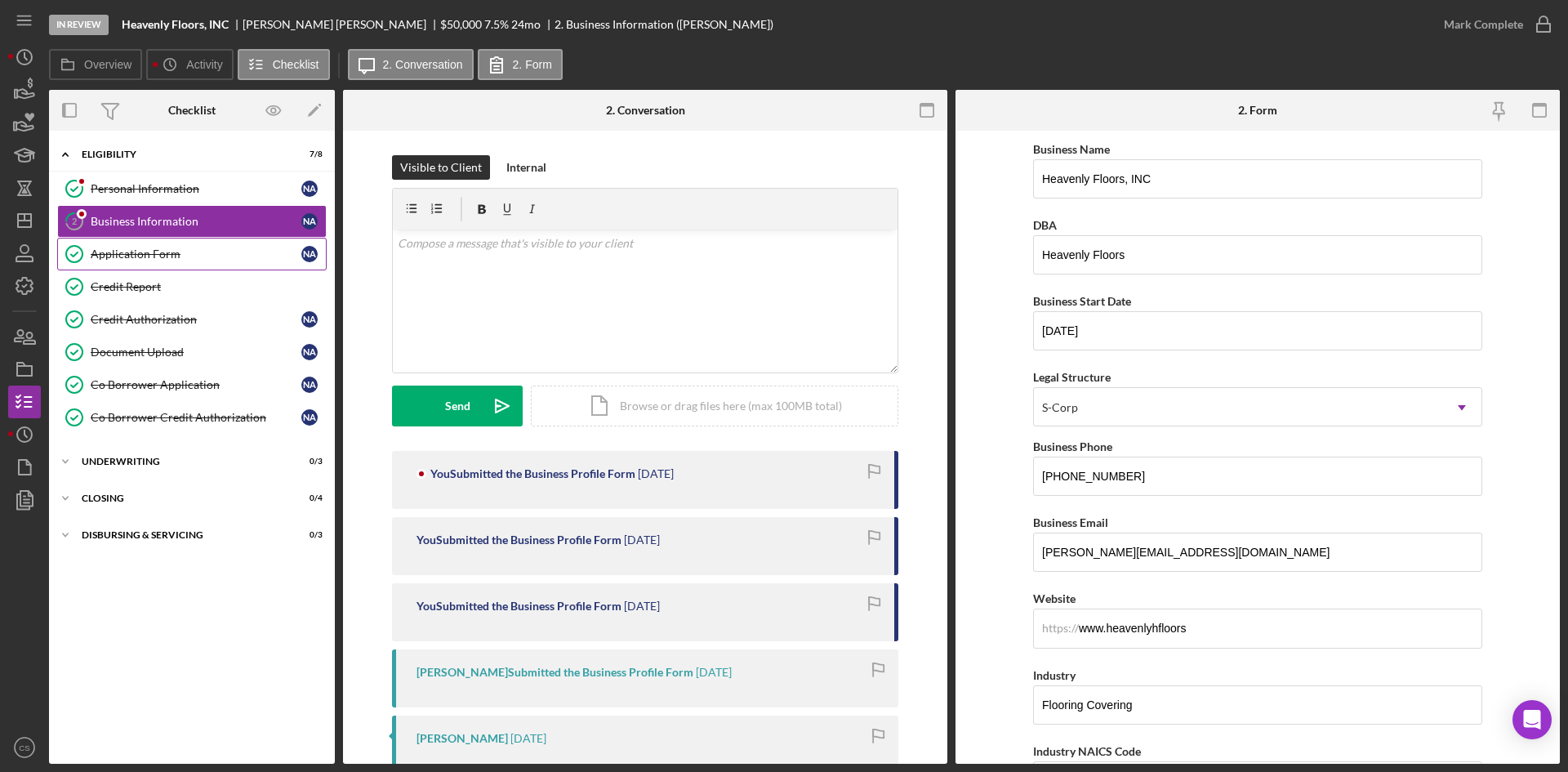
click at [222, 256] on div "Application Form" at bounding box center [196, 253] width 211 height 13
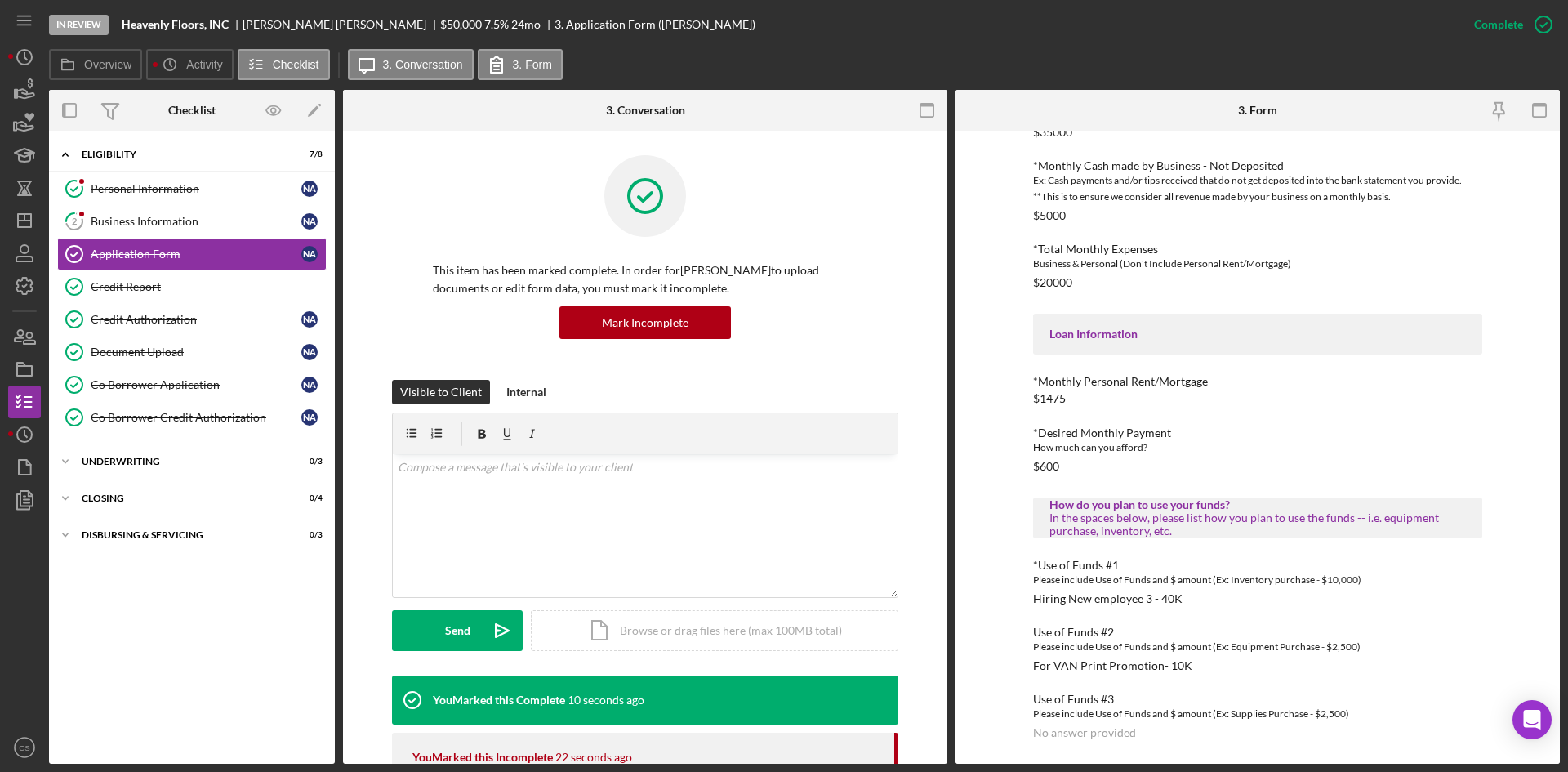
scroll to position [520, 0]
click at [1091, 476] on div "*Applicant Personal Phone Number [PERSON_NAME] *How did you hear about us? Name…" at bounding box center [1257, 216] width 449 height 1046
click at [1533, 30] on icon "button" at bounding box center [1543, 25] width 41 height 41
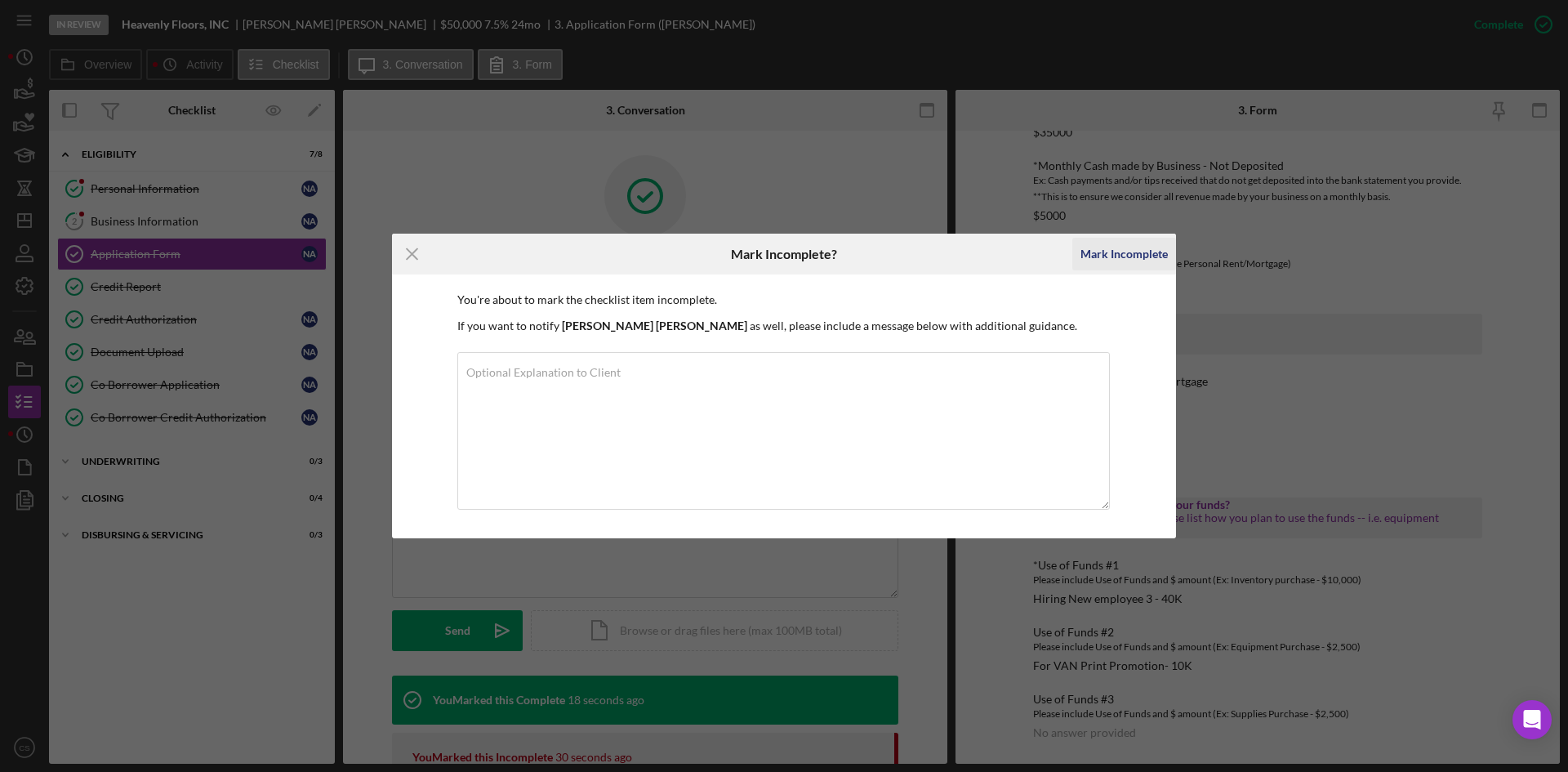
click at [1130, 266] on div "Mark Incomplete" at bounding box center [1124, 254] width 87 height 32
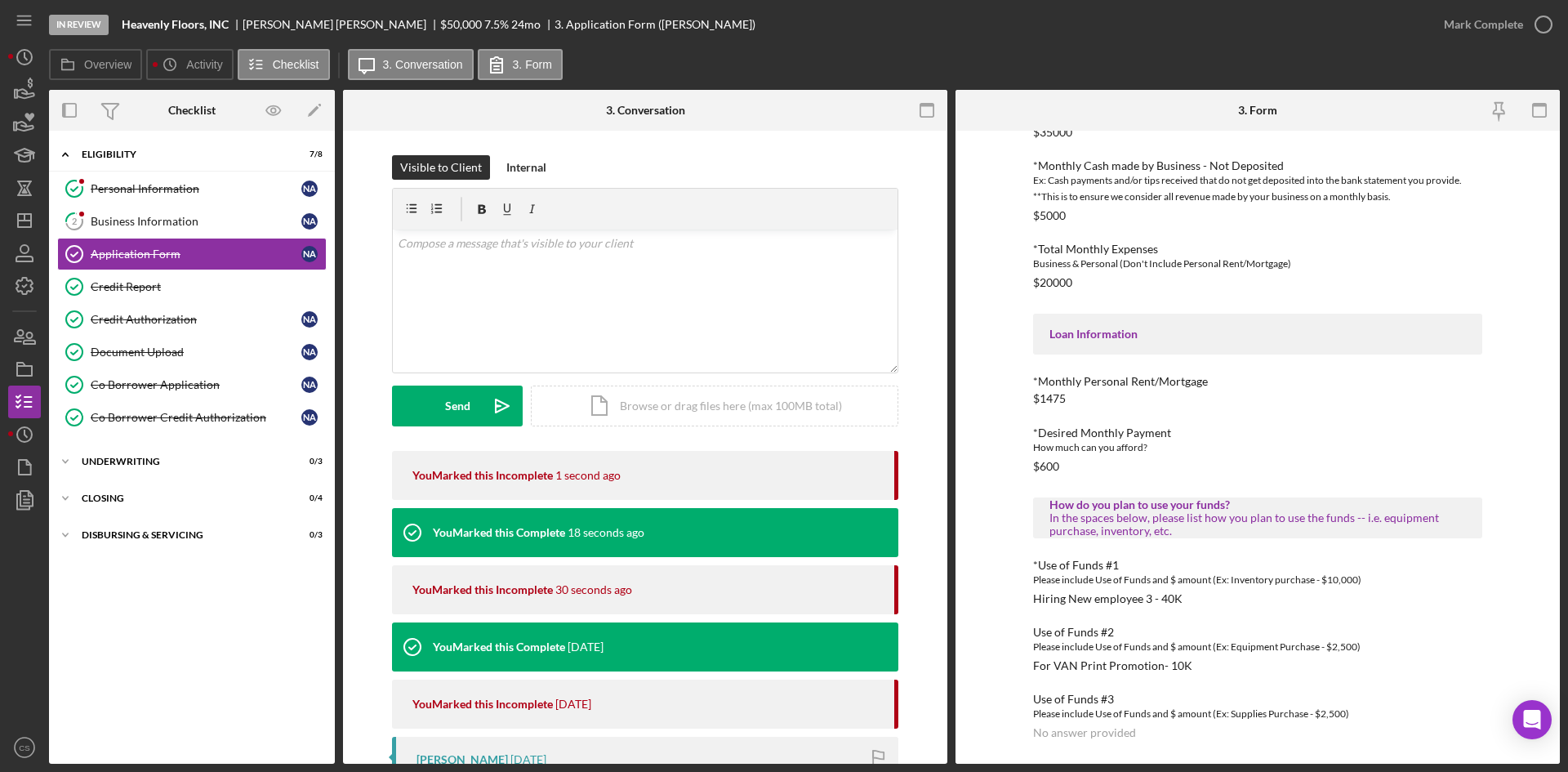
scroll to position [446, 0]
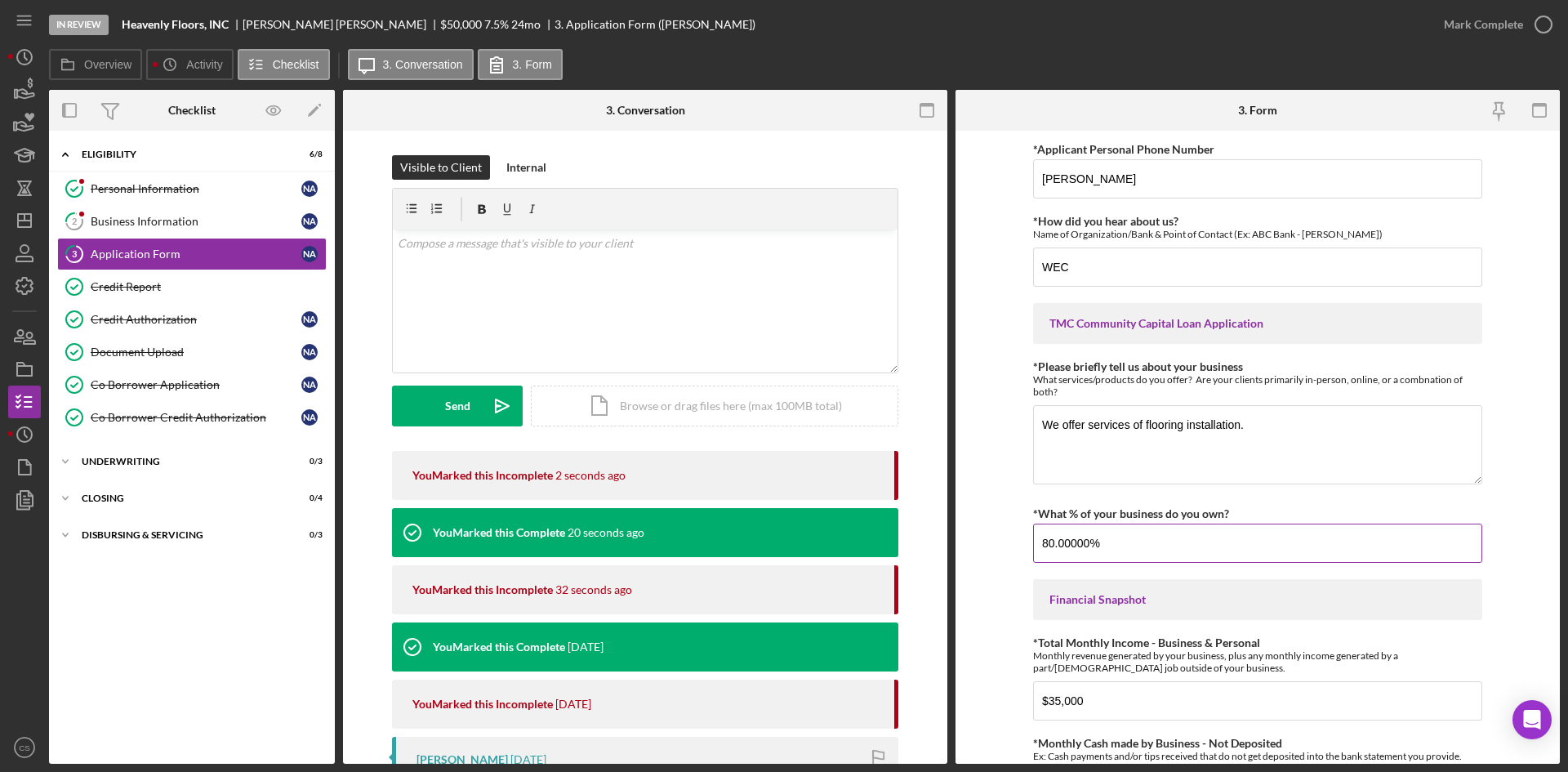
click at [1154, 549] on input "80.00000%" at bounding box center [1257, 544] width 449 height 39
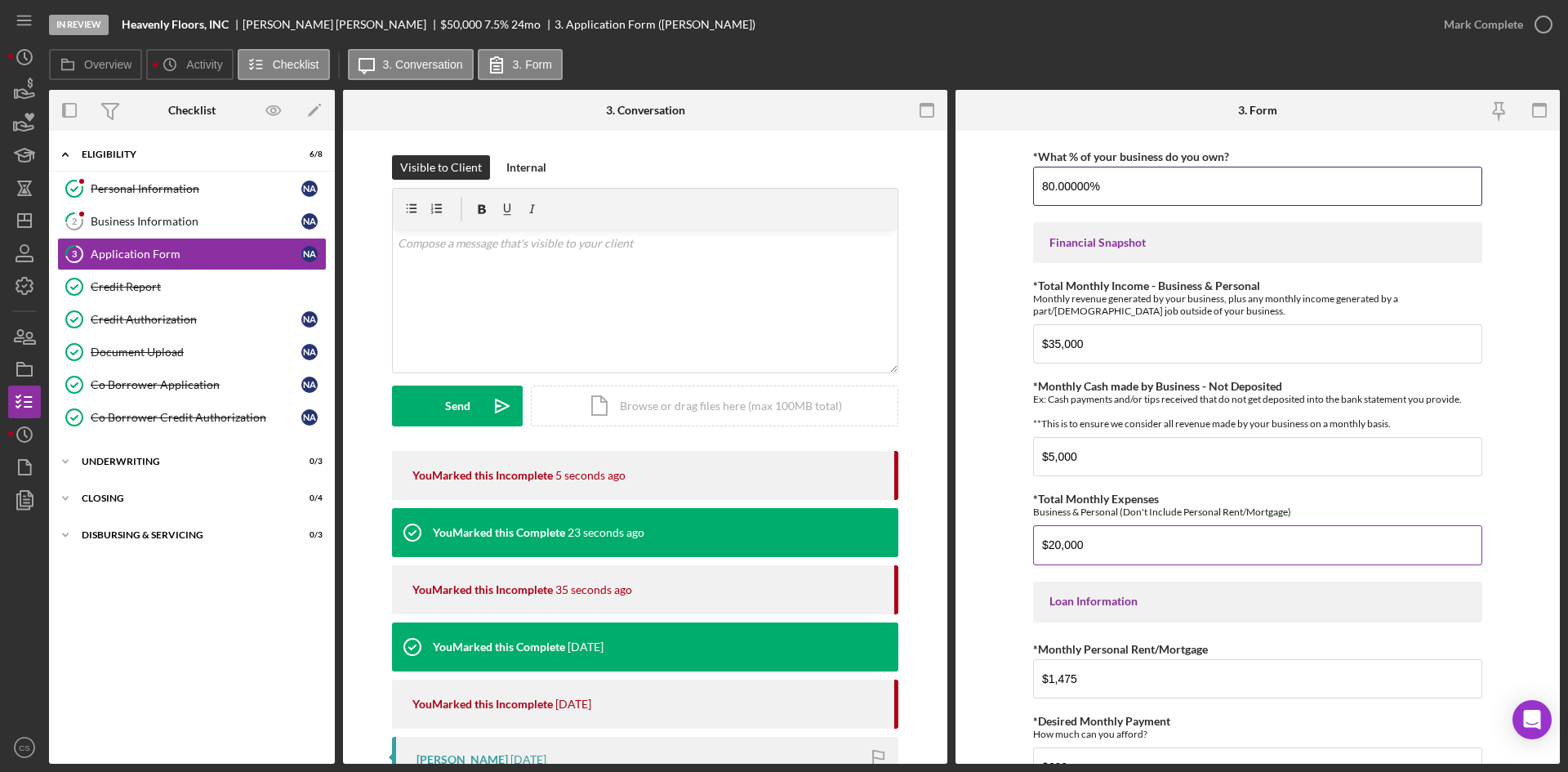
scroll to position [470, 0]
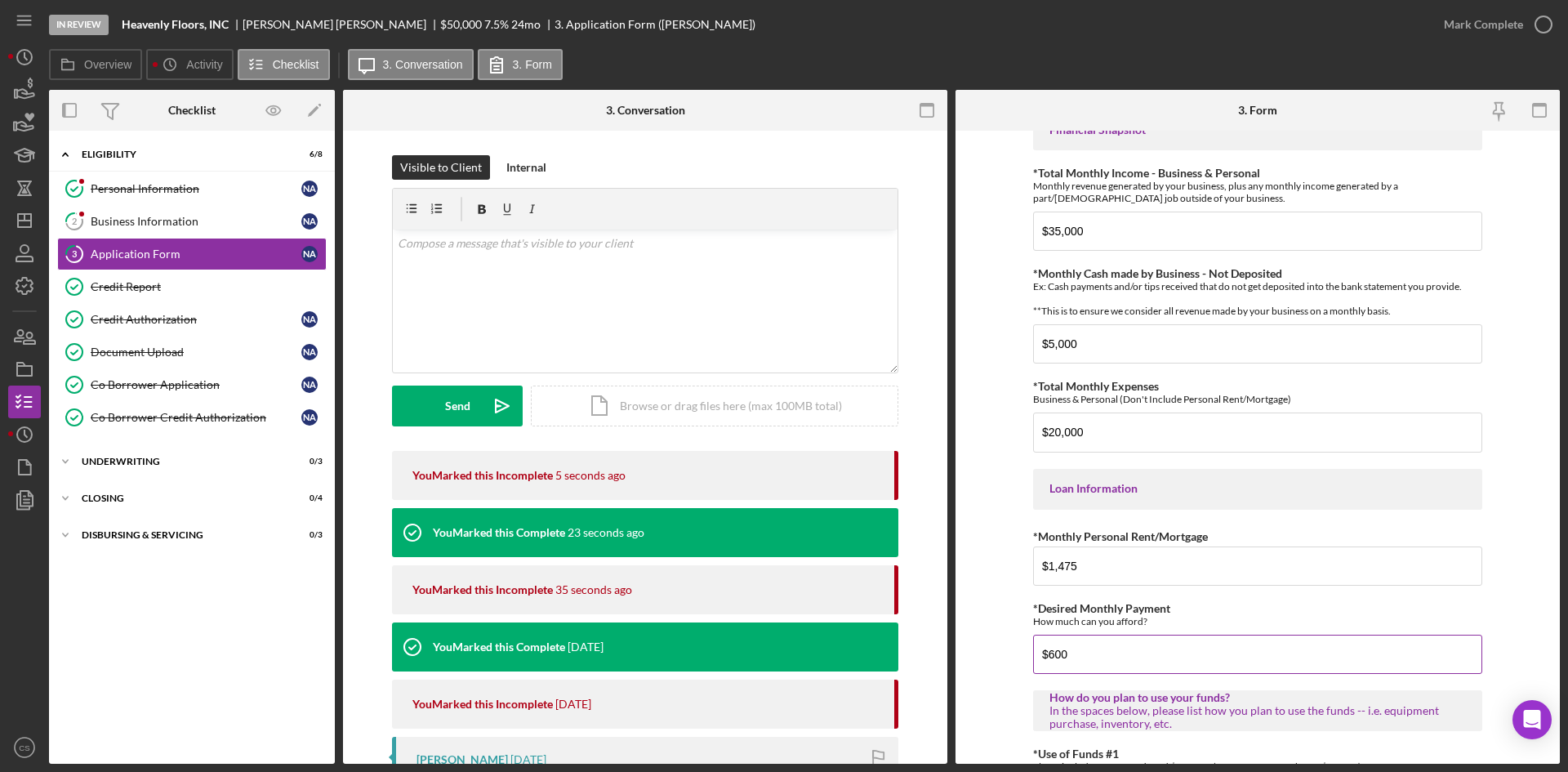
click at [1118, 659] on input "$600" at bounding box center [1257, 654] width 449 height 39
type input "$6"
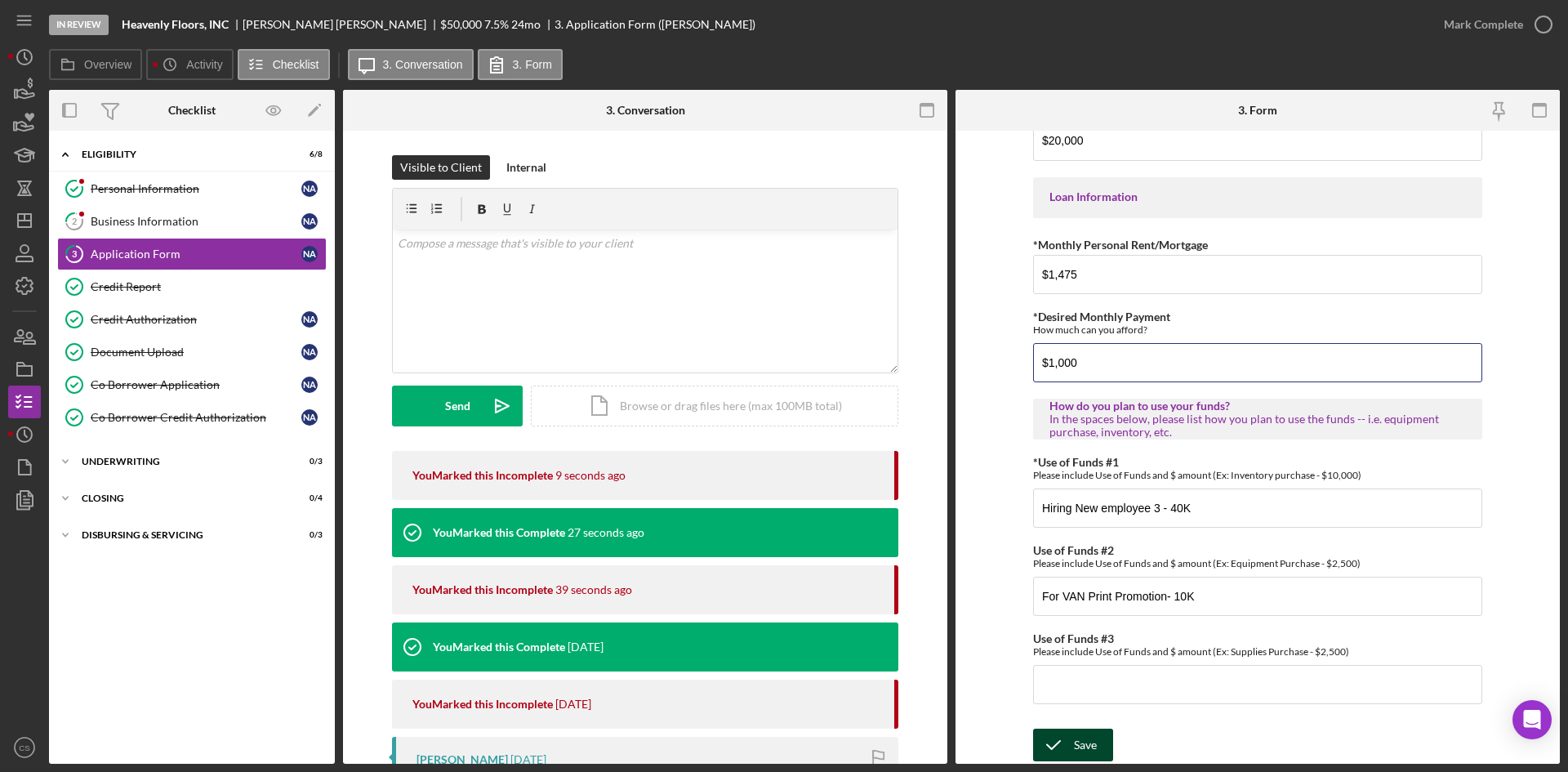
type input "$1,000"
click at [1087, 735] on div "Save" at bounding box center [1085, 745] width 23 height 32
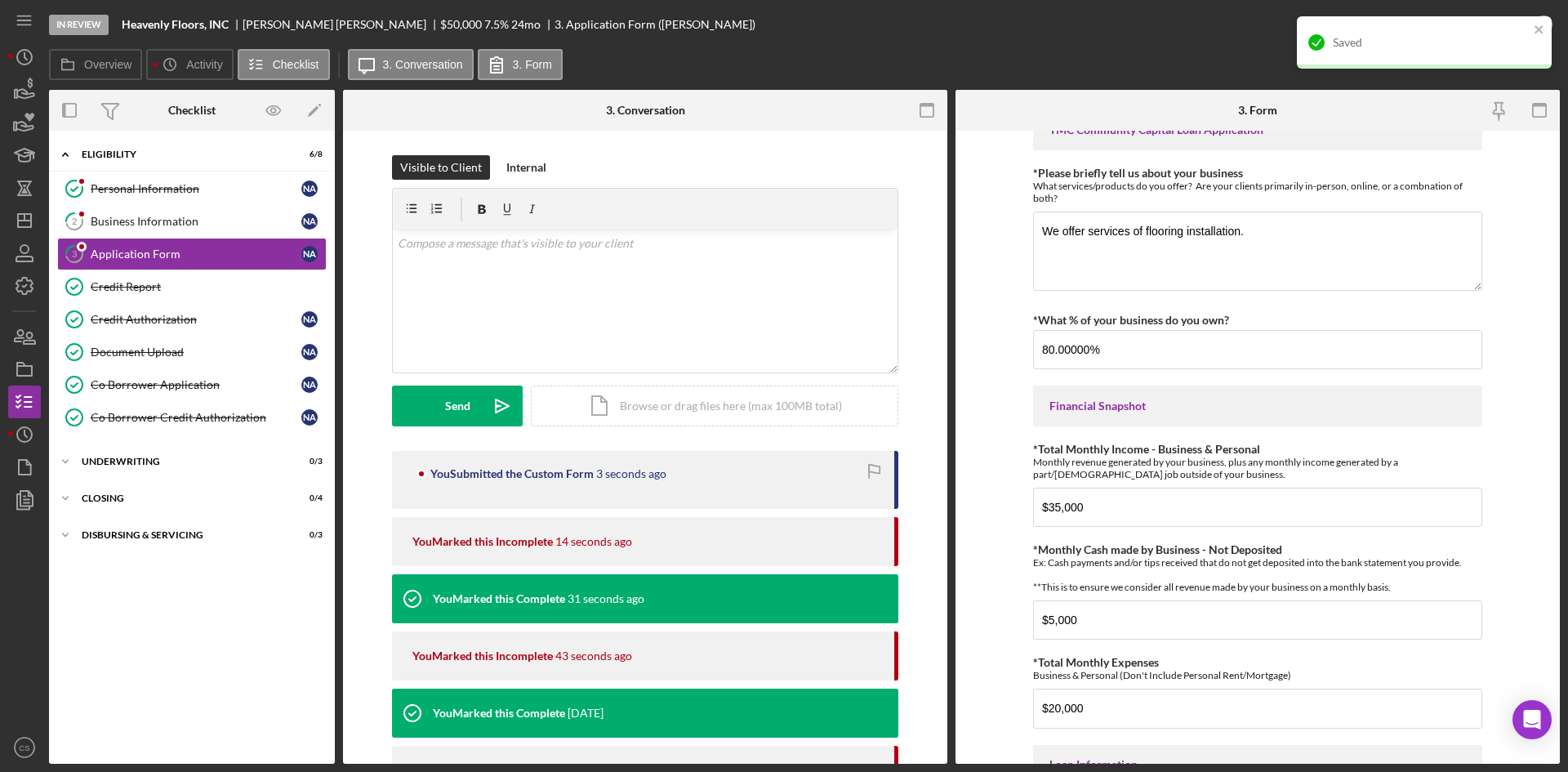
scroll to position [0, 0]
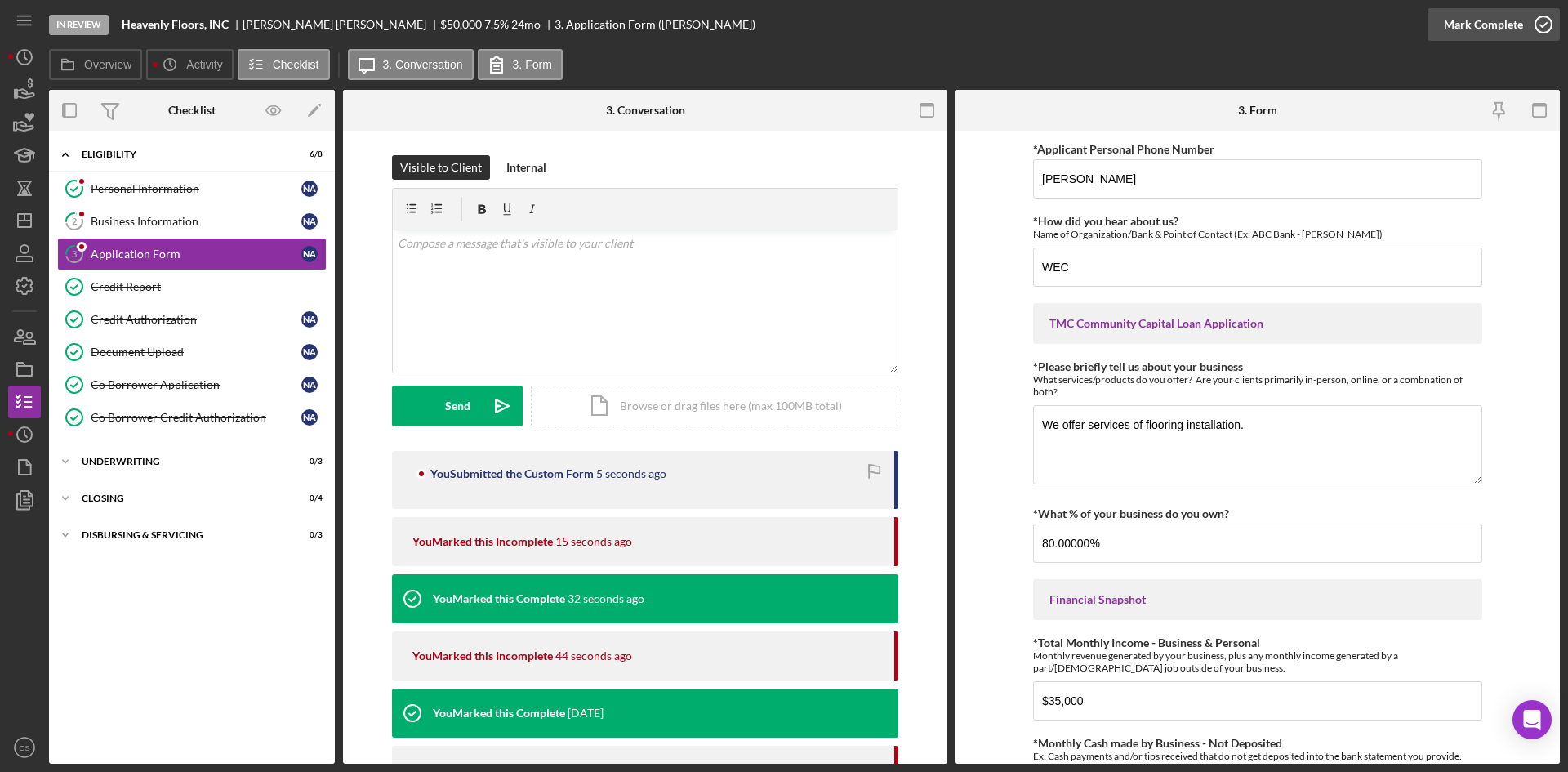
click at [1539, 26] on icon "button" at bounding box center [1543, 25] width 41 height 41
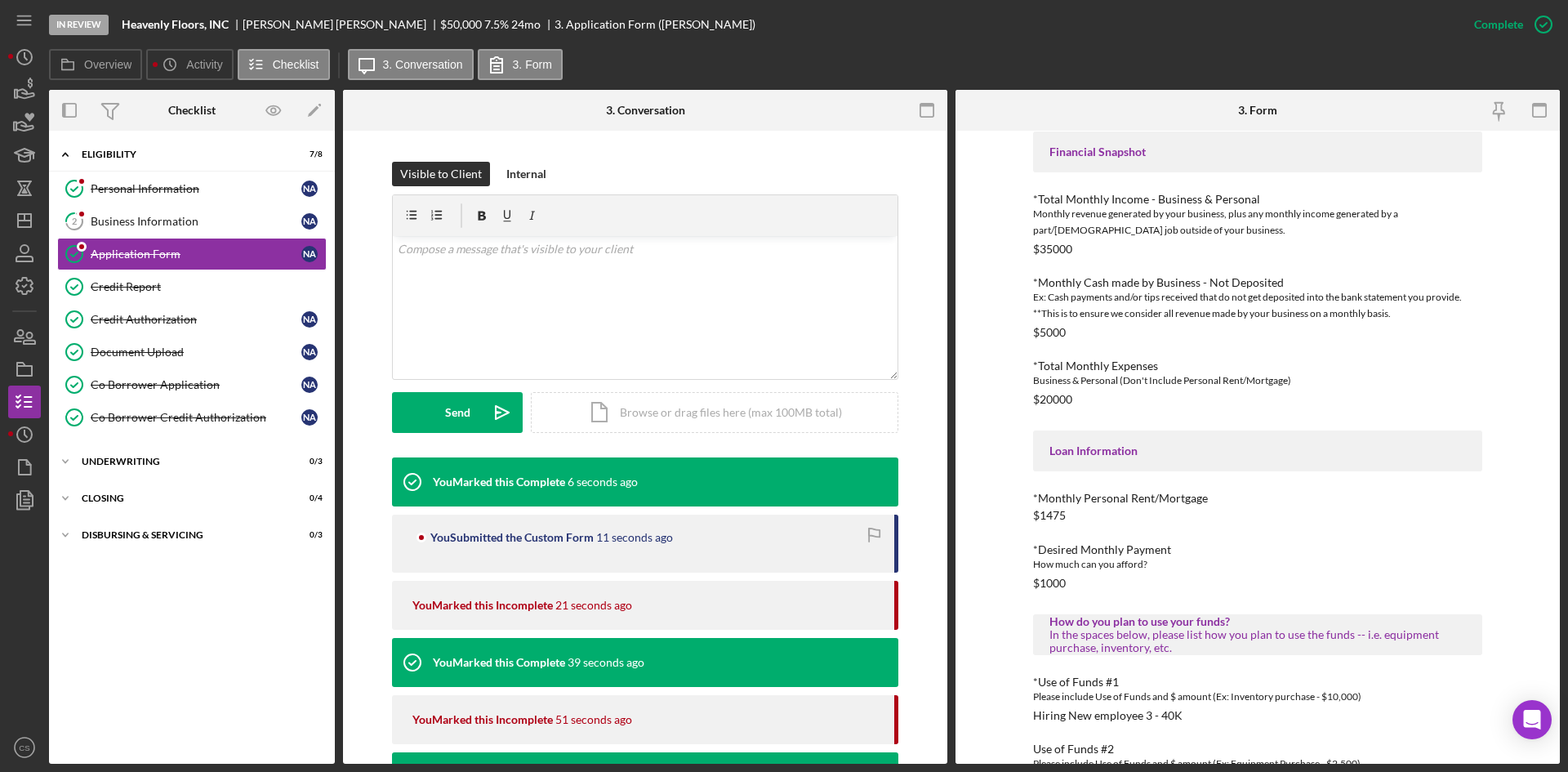
scroll to position [403, 0]
click at [28, 92] on icon "button" at bounding box center [25, 90] width 41 height 41
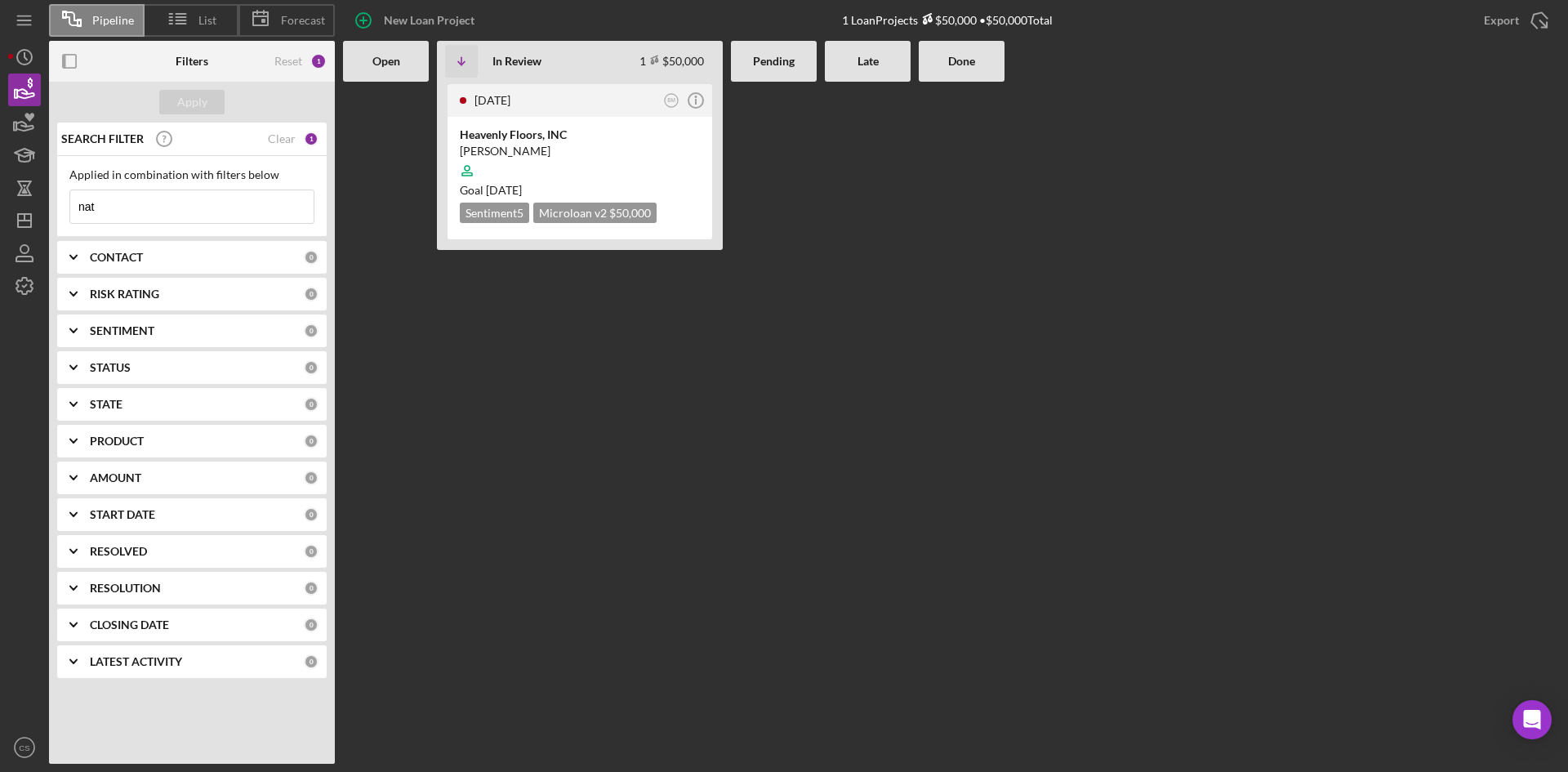
click at [129, 221] on input "nat" at bounding box center [192, 206] width 244 height 32
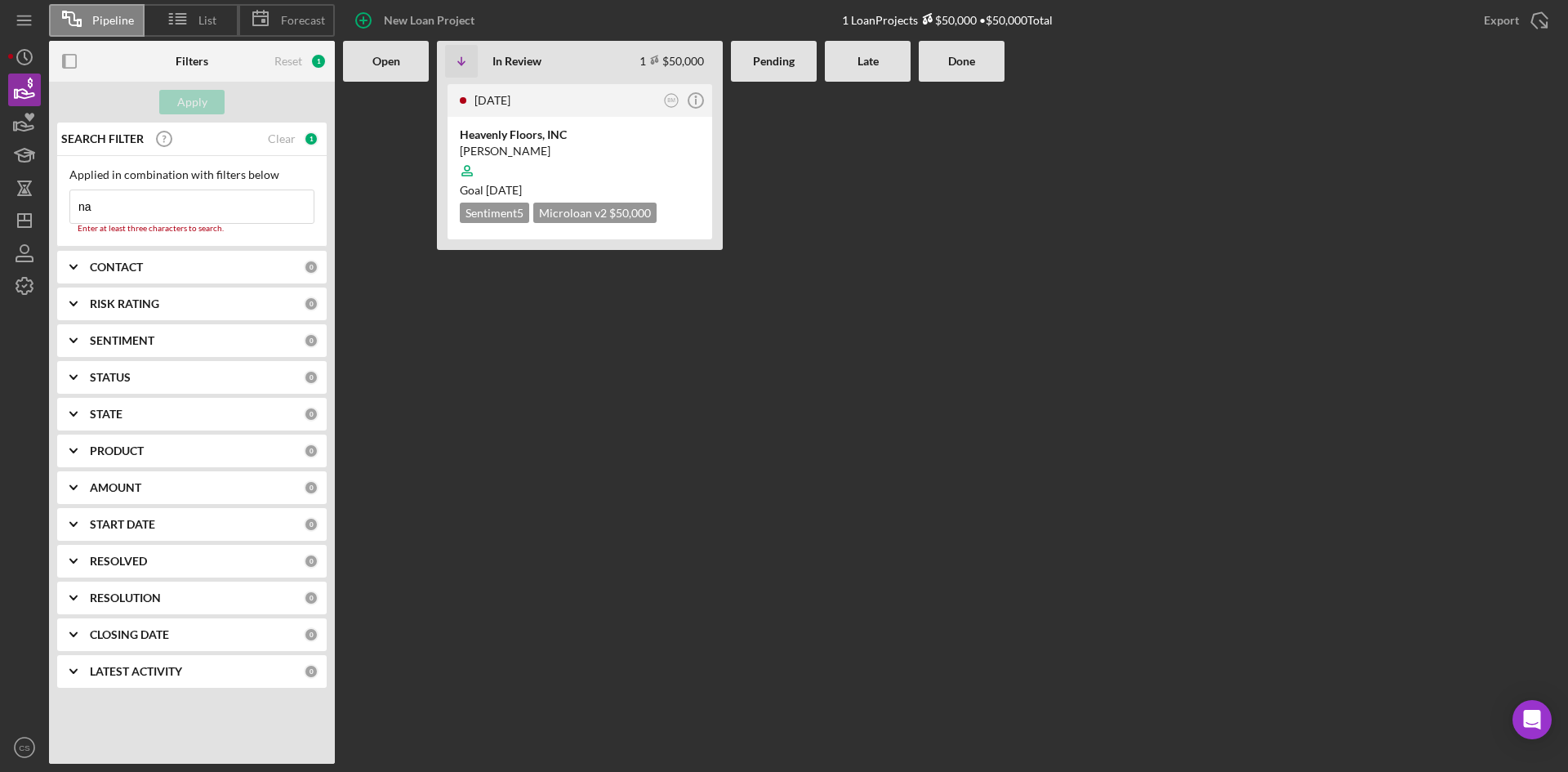
type input "n"
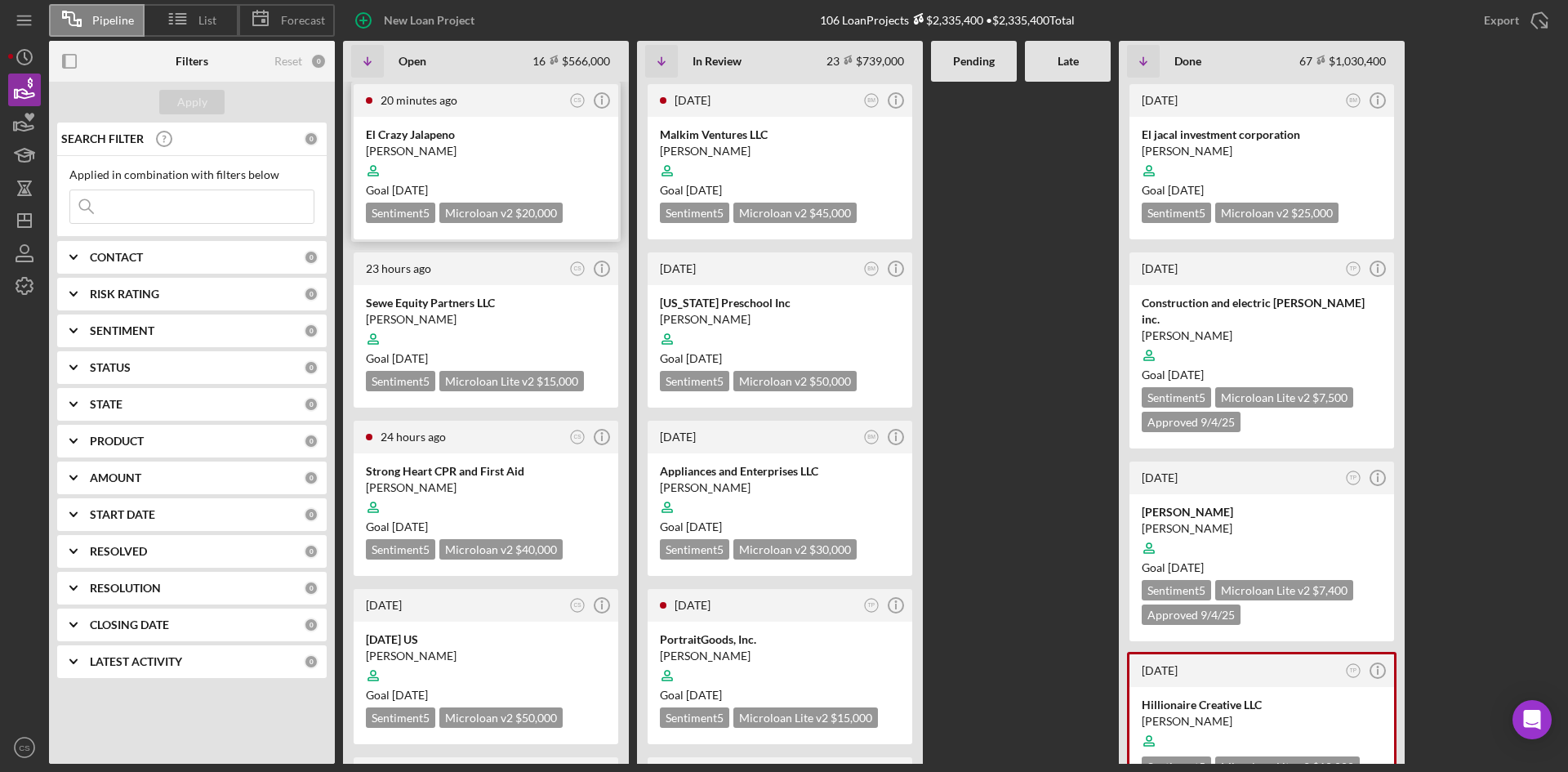
click at [431, 149] on div "[PERSON_NAME]" at bounding box center [486, 150] width 240 height 16
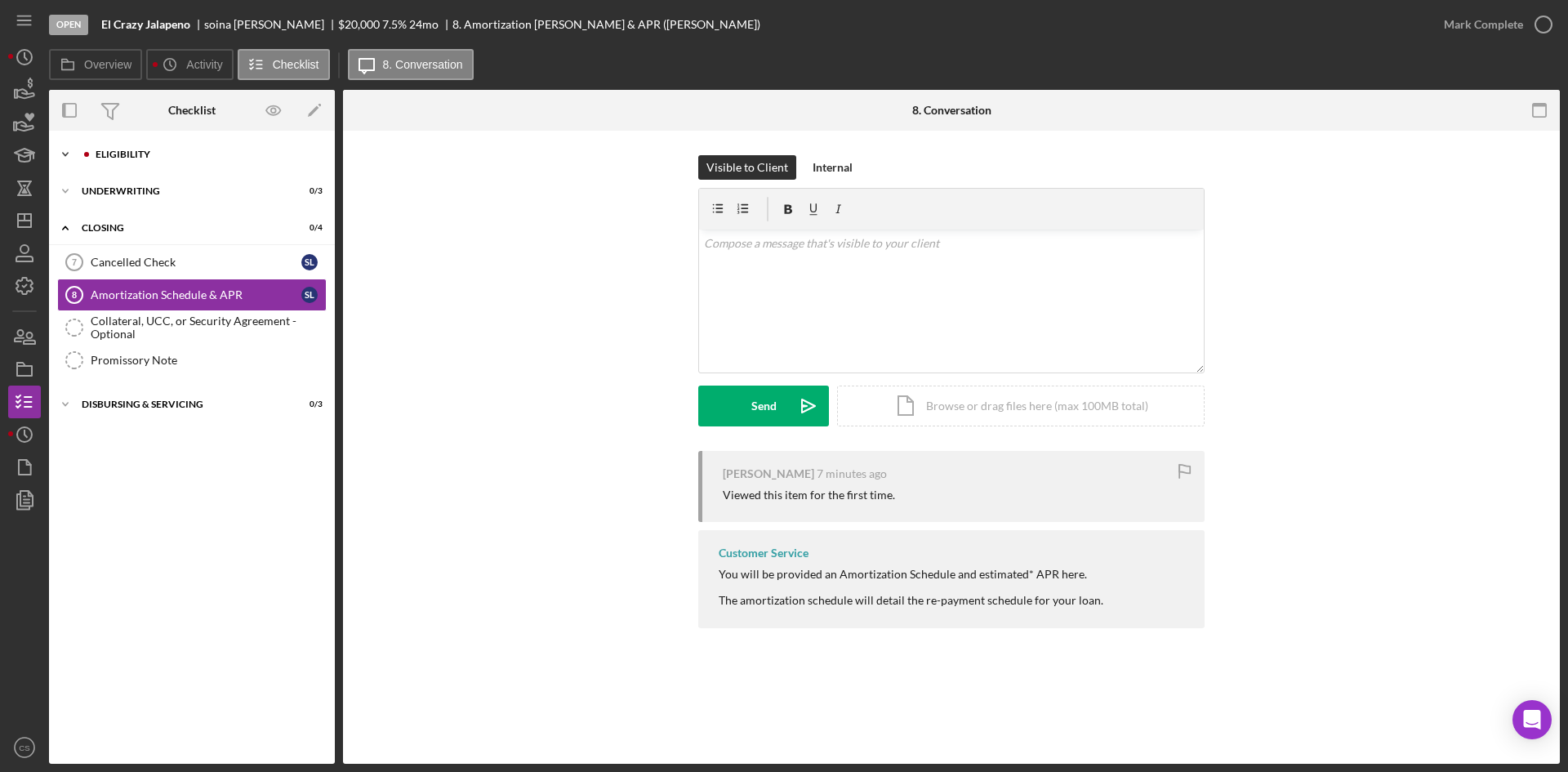
click at [194, 152] on div "Eligibility" at bounding box center [205, 155] width 219 height 10
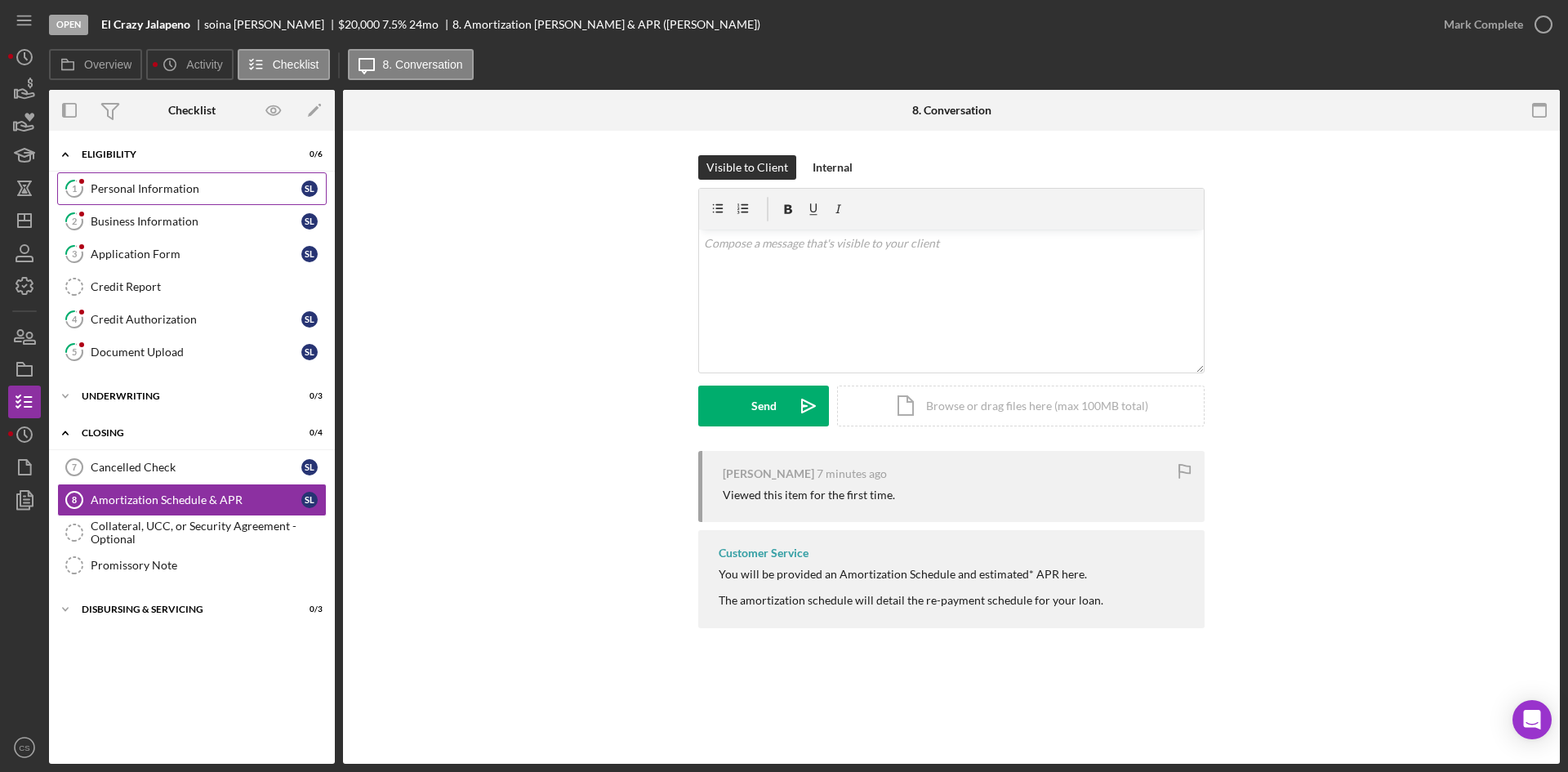
click at [204, 193] on div "Personal Information" at bounding box center [196, 189] width 211 height 13
